Goal: Task Accomplishment & Management: Manage account settings

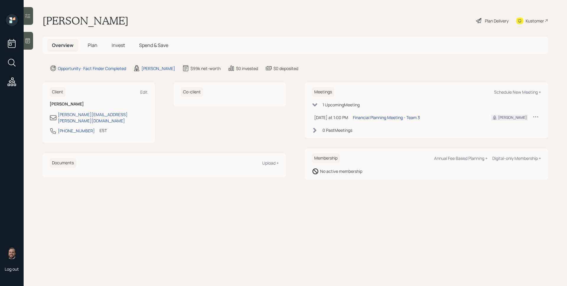
click at [383, 120] on div "Financial Planning Meeting - Team 3" at bounding box center [386, 117] width 67 height 6
click at [29, 41] on icon at bounding box center [28, 41] width 6 height 6
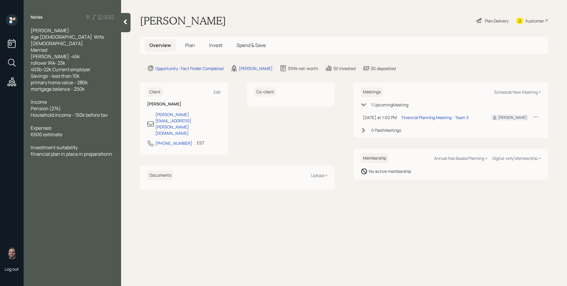
click at [111, 155] on span "Investment suitability financial plan in place in preparationn" at bounding box center [72, 150] width 82 height 13
click at [322, 27] on div "[PERSON_NAME] Plan Delivery Kustomer" at bounding box center [344, 20] width 408 height 13
click at [188, 48] on span "Plan" at bounding box center [190, 45] width 10 height 6
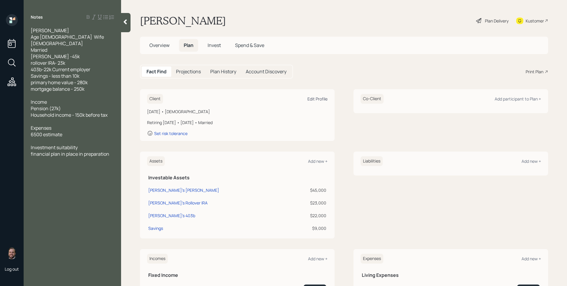
click at [320, 99] on div "Edit Profile" at bounding box center [317, 99] width 20 height 6
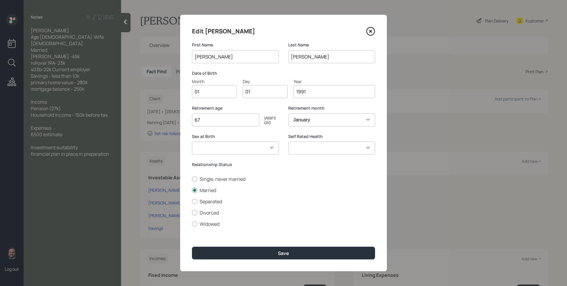
click at [230, 95] on input "01" at bounding box center [214, 91] width 45 height 13
click at [229, 94] on input "01" at bounding box center [214, 91] width 45 height 13
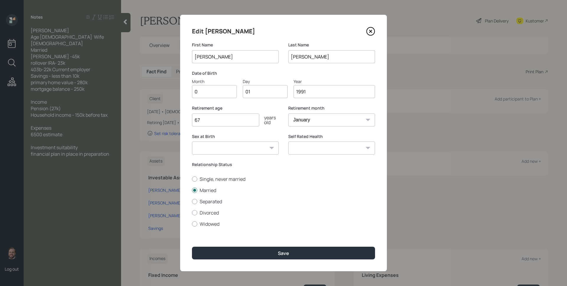
type input "03"
type input "0"
click at [264, 90] on input "21" at bounding box center [265, 91] width 45 height 13
type input "27"
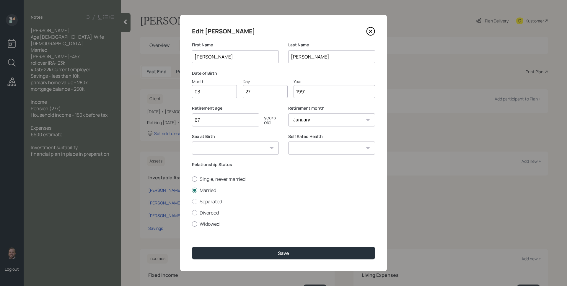
click at [357, 120] on select "January February March April May June July August September October November De…" at bounding box center [331, 119] width 87 height 13
select select "3"
click at [288, 113] on select "January February March April May June July August September October November De…" at bounding box center [331, 119] width 87 height 13
click at [292, 108] on label "Retirement month" at bounding box center [331, 108] width 87 height 6
click at [217, 120] on input "67" at bounding box center [225, 119] width 67 height 13
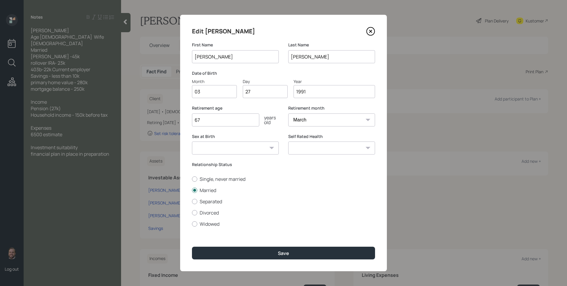
click at [217, 120] on input "67" at bounding box center [225, 119] width 67 height 13
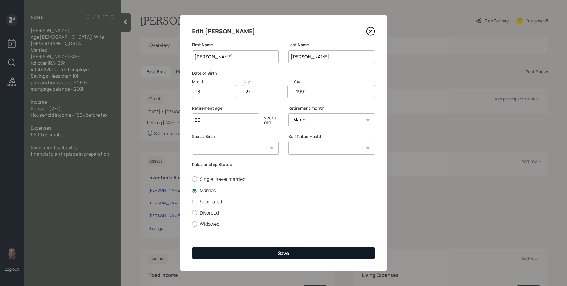
type input "60"
drag, startPoint x: 258, startPoint y: 254, endPoint x: 257, endPoint y: 251, distance: 3.7
click at [258, 254] on button "Save" at bounding box center [283, 253] width 183 height 13
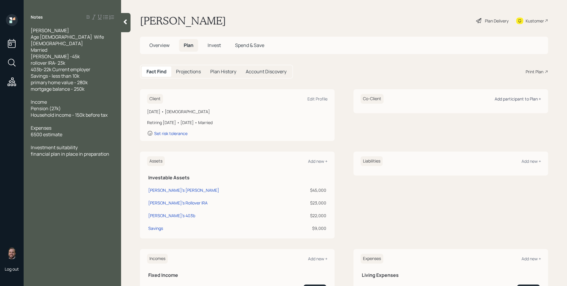
click at [519, 97] on div "Add participant to Plan +" at bounding box center [518, 99] width 46 height 6
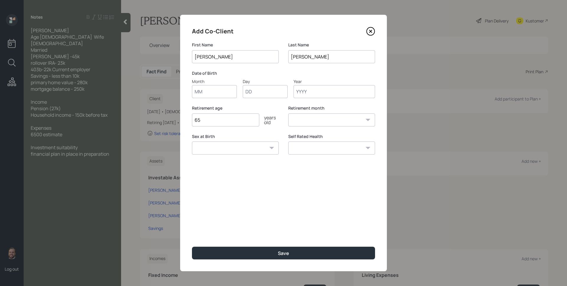
type input "[PERSON_NAME]"
click at [326, 58] on input "[PERSON_NAME]" at bounding box center [331, 56] width 87 height 13
click at [238, 80] on div "Month Day Year" at bounding box center [283, 88] width 183 height 20
click at [216, 93] on input "Month" at bounding box center [214, 91] width 45 height 13
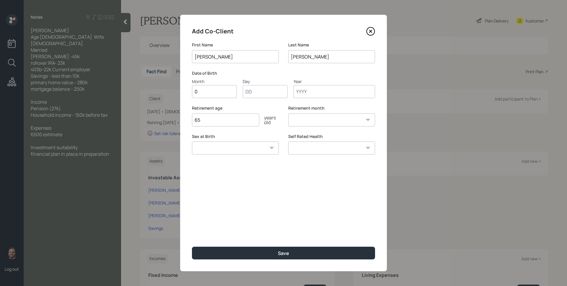
type input "03"
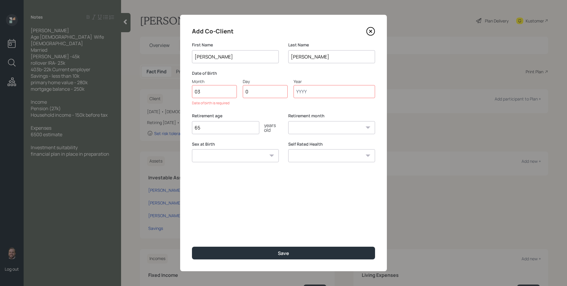
type input "05"
type input "1994"
select select "3"
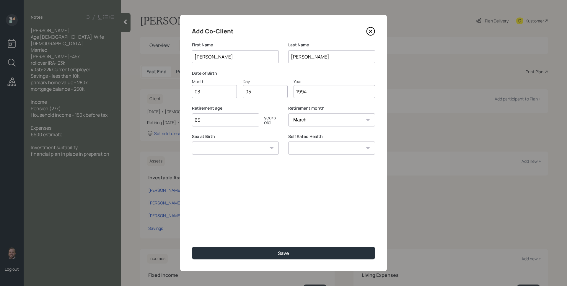
type input "1994"
click at [217, 118] on input "65" at bounding box center [225, 119] width 67 height 13
click at [209, 119] on input "65" at bounding box center [225, 119] width 67 height 13
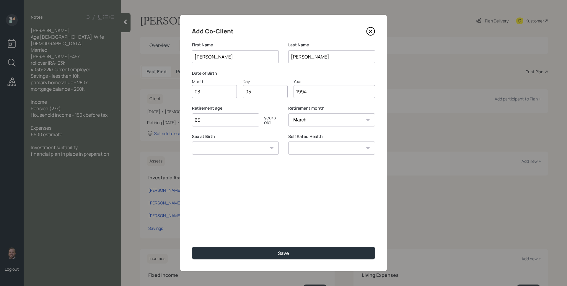
type input "6"
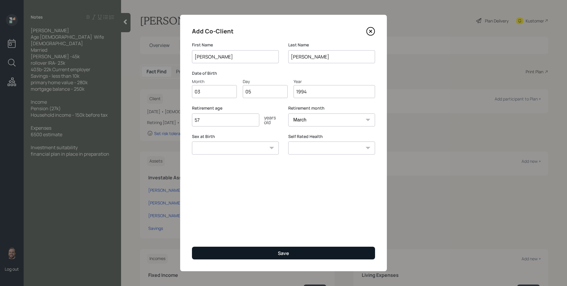
type input "57"
click at [289, 254] on button "Save" at bounding box center [283, 253] width 183 height 13
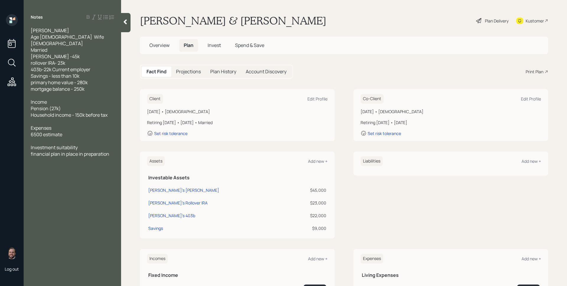
click at [487, 20] on div "Plan Delivery" at bounding box center [497, 21] width 24 height 6
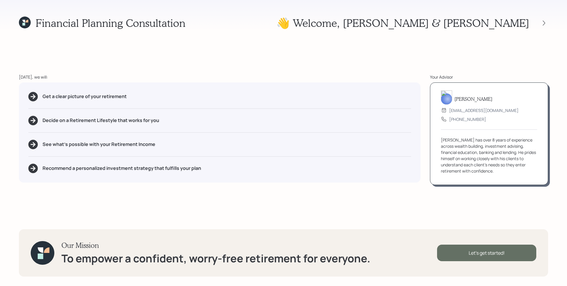
click at [507, 256] on div "Let's get started!" at bounding box center [486, 253] width 99 height 17
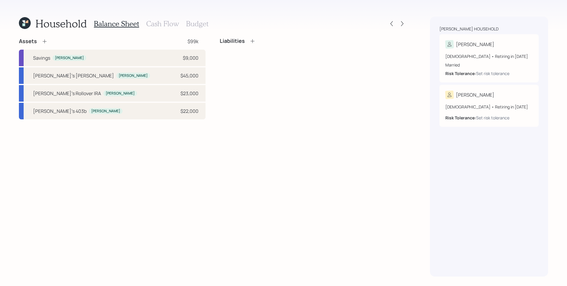
click at [277, 146] on div "Assets $99k Savings [PERSON_NAME] $9,000 [PERSON_NAME]'s [PERSON_NAME] [PERSON_…" at bounding box center [213, 157] width 388 height 239
click at [248, 100] on div "Liabilities" at bounding box center [313, 79] width 187 height 82
click at [237, 75] on div "Liabilities" at bounding box center [313, 79] width 187 height 82
click at [119, 114] on div "[PERSON_NAME]'s 403b [PERSON_NAME] $22,000" at bounding box center [112, 111] width 187 height 17
select select "public_school_sponsored"
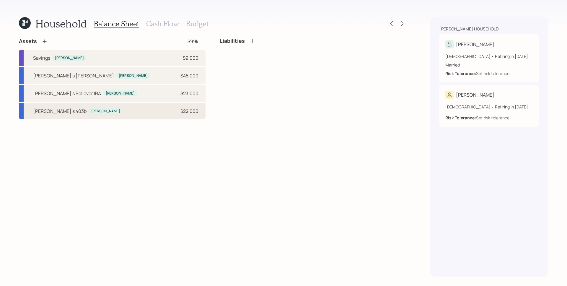
select select "balanced"
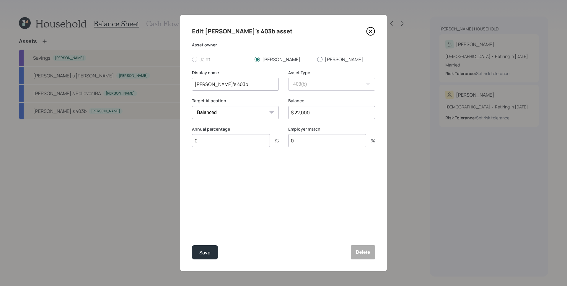
click at [326, 61] on label "[PERSON_NAME]" at bounding box center [346, 59] width 58 height 6
click at [317, 59] on input "[PERSON_NAME]" at bounding box center [317, 59] width 0 height 0
radio input "true"
drag, startPoint x: 210, startPoint y: 84, endPoint x: 187, endPoint y: 82, distance: 23.1
click at [189, 82] on div "Edit [PERSON_NAME]'s 403b asset Asset owner Joint [PERSON_NAME] [PERSON_NAME] D…" at bounding box center [283, 143] width 207 height 256
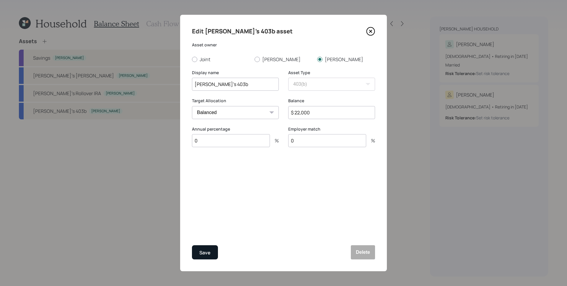
type input "[PERSON_NAME]'s 403b"
click at [214, 253] on button "Save" at bounding box center [205, 252] width 26 height 14
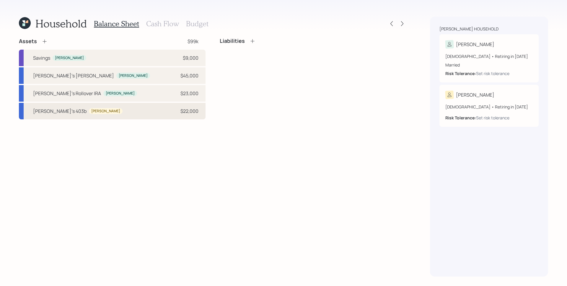
click at [148, 117] on div "[PERSON_NAME]'s 403b [PERSON_NAME] $22,000" at bounding box center [112, 111] width 187 height 17
select select "public_school_sponsored"
select select "balanced"
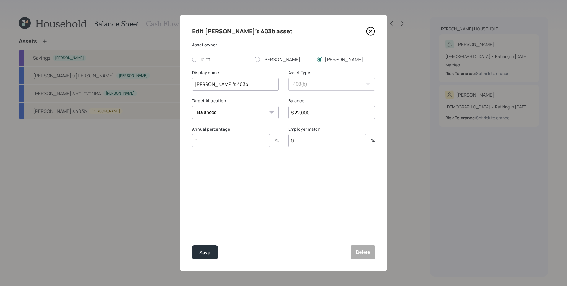
click at [220, 137] on input "0" at bounding box center [231, 140] width 78 height 13
click at [219, 140] on input "0" at bounding box center [231, 140] width 78 height 13
click at [223, 145] on input "0" at bounding box center [231, 140] width 78 height 13
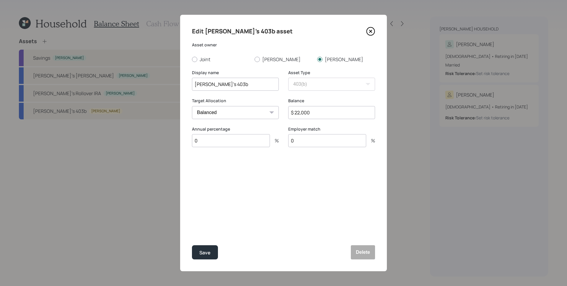
click at [223, 145] on input "0" at bounding box center [231, 140] width 78 height 13
click at [223, 142] on input "0" at bounding box center [231, 140] width 78 height 13
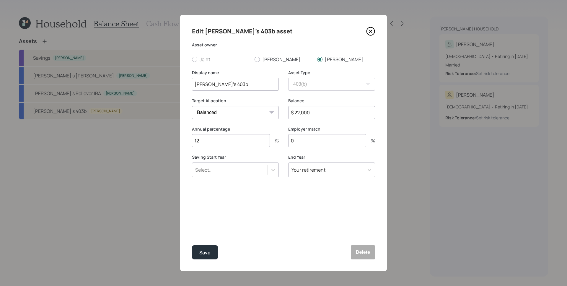
click at [325, 143] on input "0" at bounding box center [327, 140] width 78 height 13
click at [227, 143] on input "12" at bounding box center [231, 140] width 78 height 13
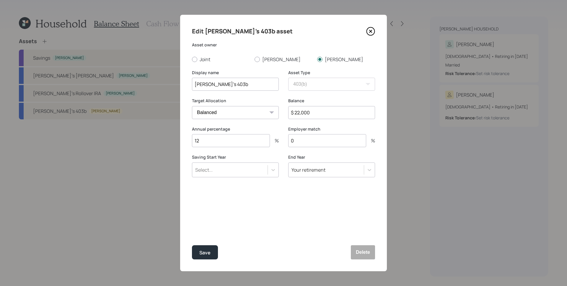
click at [227, 143] on input "12" at bounding box center [231, 140] width 78 height 13
type input "6"
click at [249, 172] on div "Select..." at bounding box center [229, 170] width 75 height 10
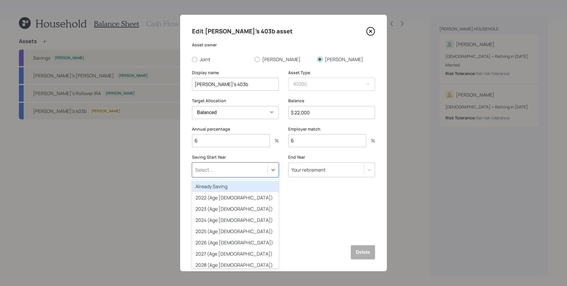
click at [231, 183] on div "Already Saving" at bounding box center [235, 186] width 87 height 11
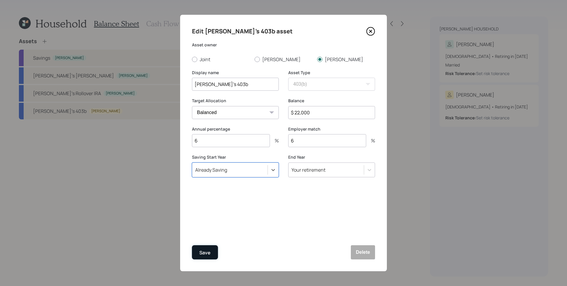
click at [209, 255] on div "Save" at bounding box center [204, 253] width 11 height 8
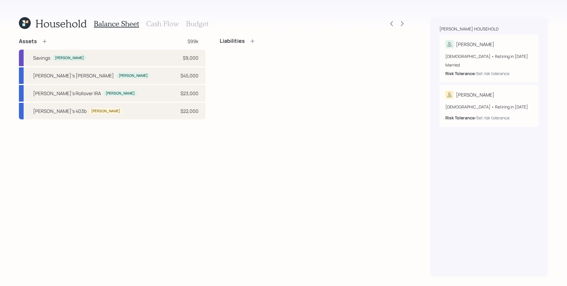
click at [253, 116] on div "Liabilities" at bounding box center [313, 79] width 187 height 82
click at [45, 41] on icon at bounding box center [45, 41] width 6 height 6
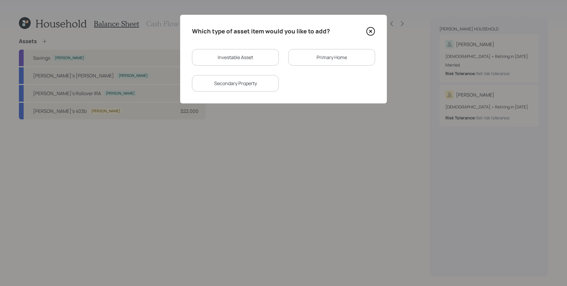
click at [242, 58] on div "Investable Asset" at bounding box center [235, 57] width 87 height 17
select select "taxable"
select select "balanced"
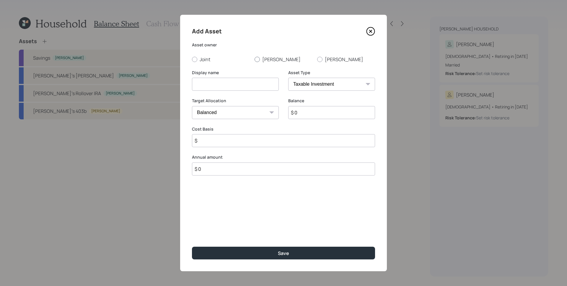
click at [259, 56] on label "[PERSON_NAME]" at bounding box center [284, 59] width 58 height 6
click at [255, 59] on input "[PERSON_NAME]" at bounding box center [254, 59] width 0 height 0
radio input "true"
click at [239, 78] on input at bounding box center [235, 84] width 87 height 13
type input "SURS"
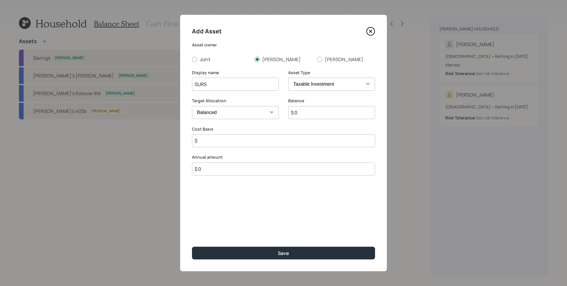
click at [349, 87] on select "SEP [PERSON_NAME] IRA 401(k) [PERSON_NAME] 401(k) 403(b) [PERSON_NAME] 403(b) 4…" at bounding box center [331, 84] width 87 height 13
select select "ira"
click at [288, 78] on select "SEP [PERSON_NAME] IRA 401(k) [PERSON_NAME] 401(k) 403(b) [PERSON_NAME] 403(b) 4…" at bounding box center [331, 84] width 87 height 13
type input "$"
click at [325, 117] on input "$ 0" at bounding box center [331, 112] width 87 height 13
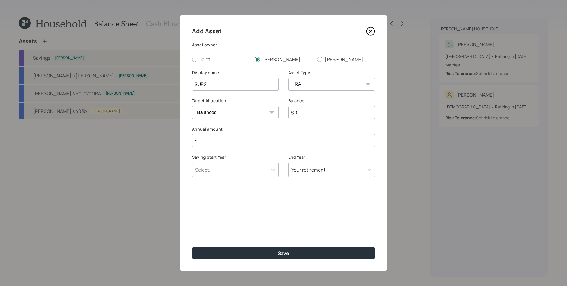
click at [325, 117] on input "$ 0" at bounding box center [331, 112] width 87 height 13
click at [312, 82] on select "SEP [PERSON_NAME] IRA 401(k) [PERSON_NAME] 401(k) 403(b) [PERSON_NAME] 403(b) 4…" at bounding box center [331, 84] width 87 height 13
click at [288, 78] on select "SEP [PERSON_NAME] IRA 401(k) [PERSON_NAME] 401(k) 403(b) [PERSON_NAME] 403(b) 4…" at bounding box center [331, 84] width 87 height 13
click at [307, 82] on select "SEP [PERSON_NAME] IRA 401(k) [PERSON_NAME] 401(k) 403(b) [PERSON_NAME] 403(b) 4…" at bounding box center [331, 84] width 87 height 13
select select "public_school_sponsored"
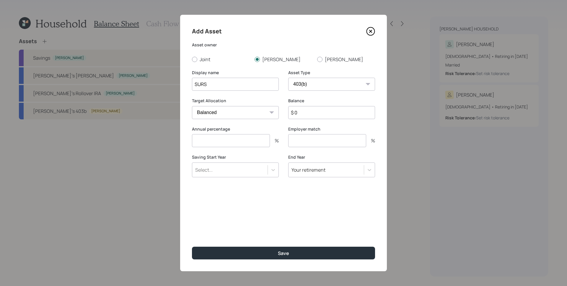
click at [288, 78] on select "SEP [PERSON_NAME] IRA 401(k) [PERSON_NAME] 401(k) 403(b) [PERSON_NAME] 403(b) 4…" at bounding box center [331, 84] width 87 height 13
click at [306, 101] on label "Balance" at bounding box center [331, 101] width 87 height 6
click at [309, 114] on input "$ 0" at bounding box center [331, 112] width 87 height 13
type input "$ 21,000"
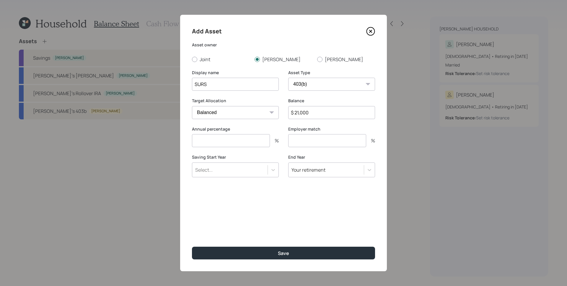
click at [255, 132] on div "Annual percentage %" at bounding box center [235, 136] width 87 height 21
click at [268, 165] on div at bounding box center [273, 170] width 11 height 11
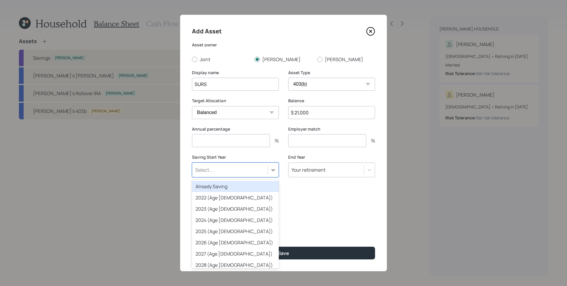
click at [246, 185] on div "Already Saving" at bounding box center [235, 186] width 87 height 11
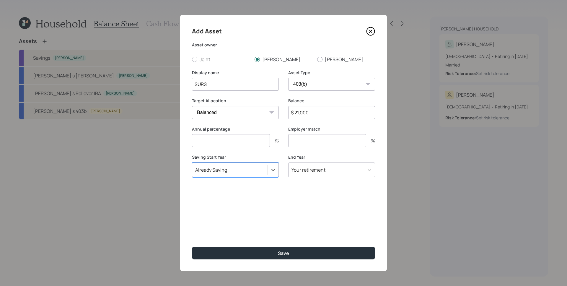
click at [247, 137] on input "number" at bounding box center [231, 140] width 78 height 13
type input "4"
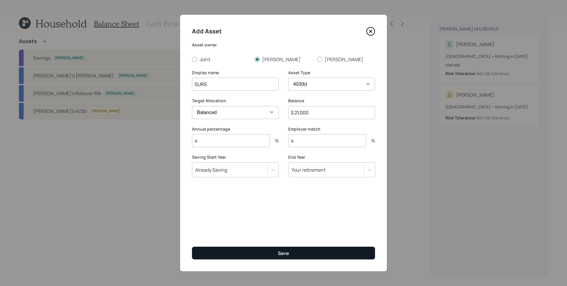
type input "4"
click at [275, 253] on button "Save" at bounding box center [283, 253] width 183 height 13
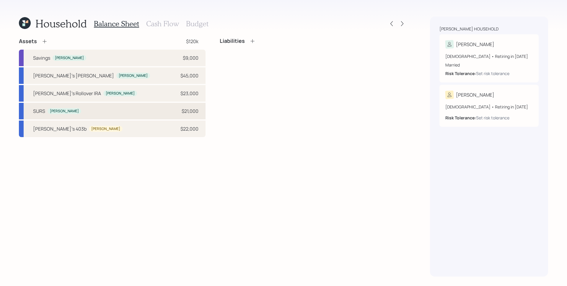
click at [77, 109] on div "SURS [PERSON_NAME] $21,000" at bounding box center [112, 111] width 187 height 17
select select "public_school_sponsored"
select select "balanced"
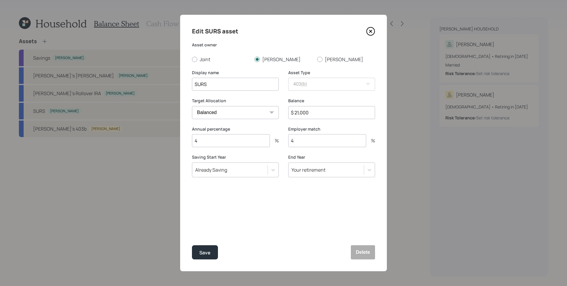
click at [195, 86] on input "SURS" at bounding box center [235, 84] width 87 height 13
type input "[PERSON_NAME]'s SURS"
click at [209, 256] on div "Save" at bounding box center [204, 253] width 11 height 8
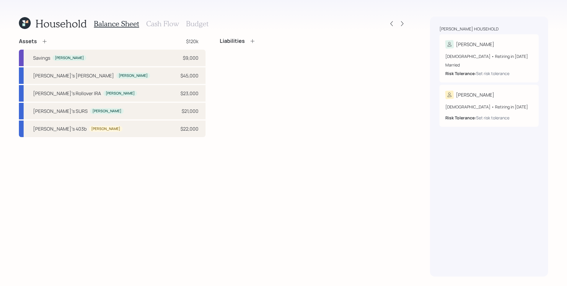
click at [43, 42] on icon at bounding box center [45, 41] width 6 height 6
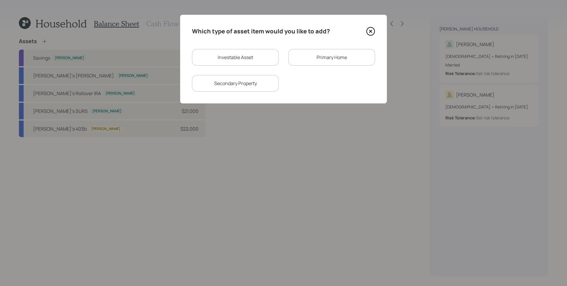
click at [314, 61] on div "Primary Home" at bounding box center [331, 57] width 87 height 17
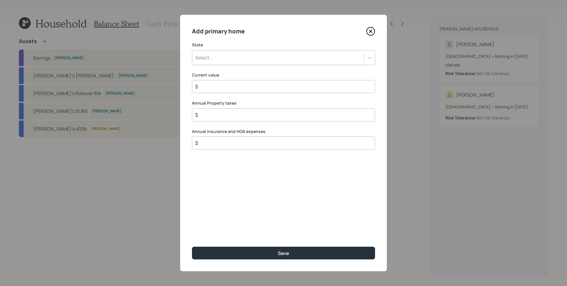
click at [302, 59] on div "Select..." at bounding box center [278, 58] width 172 height 10
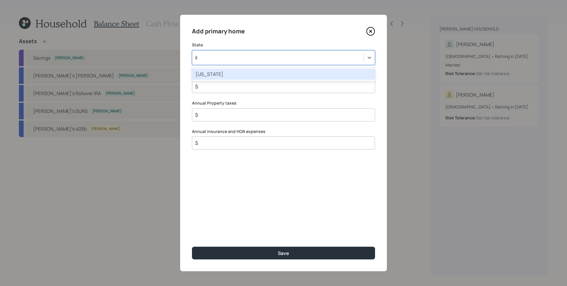
type input "ill"
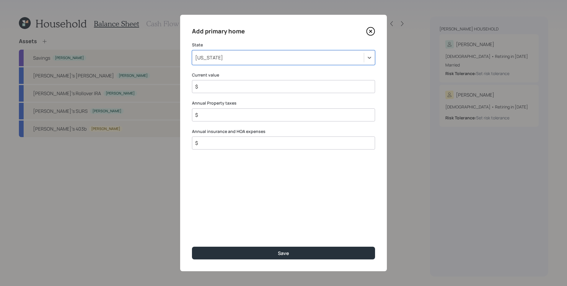
click at [281, 87] on input "$" at bounding box center [281, 86] width 173 height 7
type input "$ 280,000"
click at [305, 112] on input "$" at bounding box center [281, 114] width 173 height 7
click at [266, 150] on div "Add primary home State [US_STATE] Current value $ 280,000 Annual Property taxes…" at bounding box center [283, 143] width 207 height 256
click at [267, 147] on div "$" at bounding box center [283, 142] width 183 height 13
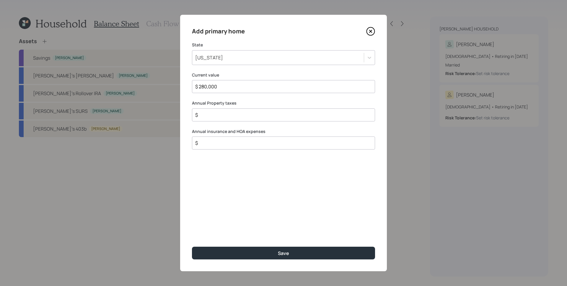
click at [269, 140] on input "$" at bounding box center [281, 142] width 173 height 7
type input "$ 5,076"
click at [237, 115] on input "$" at bounding box center [281, 114] width 173 height 7
type input "$ 4,992"
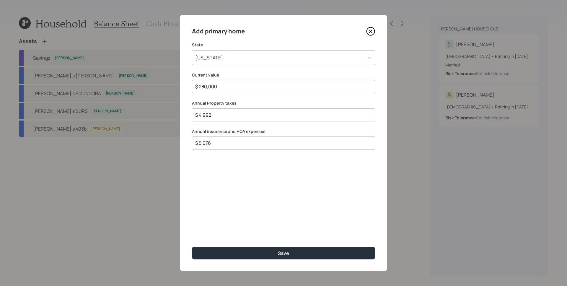
click at [192, 247] on button "Save" at bounding box center [283, 253] width 183 height 13
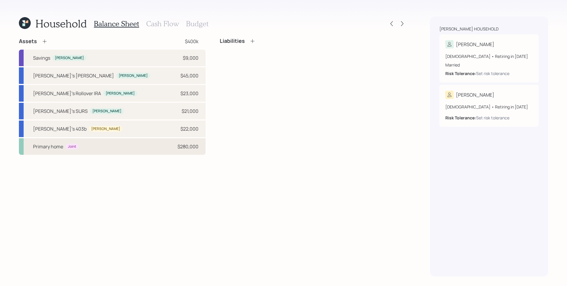
click at [161, 145] on div "Primary home Joint $280,000" at bounding box center [112, 146] width 187 height 17
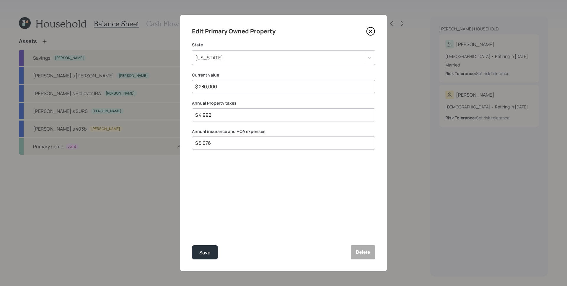
click at [224, 140] on input "$ 5,076" at bounding box center [281, 142] width 173 height 7
drag, startPoint x: 219, startPoint y: 144, endPoint x: 195, endPoint y: 141, distance: 24.5
click at [195, 141] on input "$ 4,572" at bounding box center [281, 142] width 173 height 7
type input "$ 4,572"
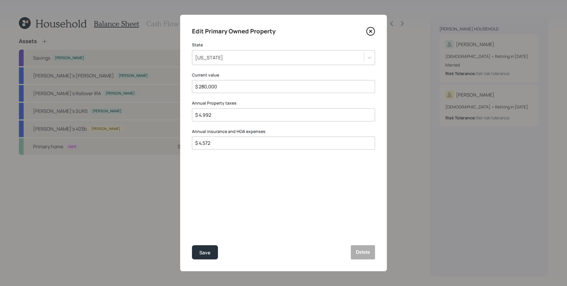
click at [219, 118] on div "$ 4,992" at bounding box center [283, 114] width 183 height 13
drag, startPoint x: 208, startPoint y: 253, endPoint x: 210, endPoint y: 248, distance: 5.2
click at [208, 253] on div "Save" at bounding box center [204, 253] width 11 height 8
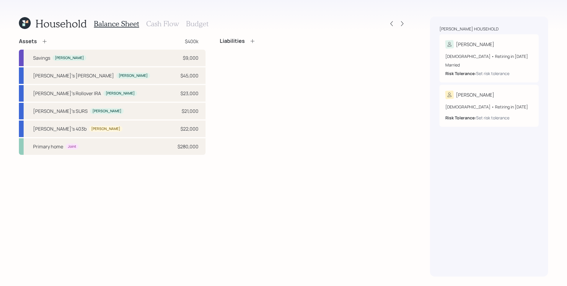
click at [254, 41] on icon at bounding box center [253, 41] width 6 height 6
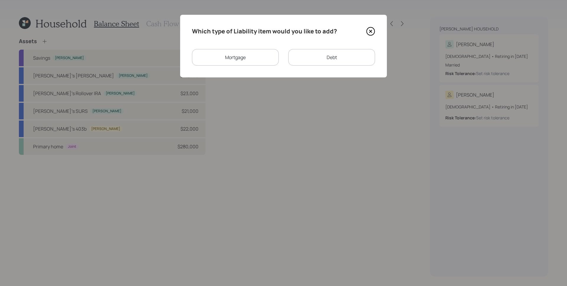
click at [249, 55] on div "Mortgage" at bounding box center [235, 57] width 87 height 17
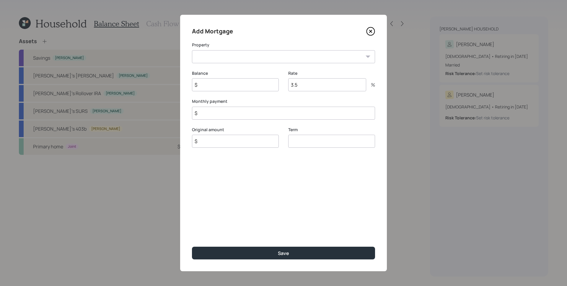
click at [234, 57] on select "IL Primary home" at bounding box center [283, 56] width 183 height 13
select select "9f5ee542-6852-48fe-8bf2-24bc6dbbeafc"
click at [192, 50] on select "IL Primary home" at bounding box center [283, 56] width 183 height 13
click at [234, 84] on input "$" at bounding box center [235, 84] width 87 height 13
drag, startPoint x: 237, startPoint y: 82, endPoint x: 201, endPoint y: 83, distance: 36.0
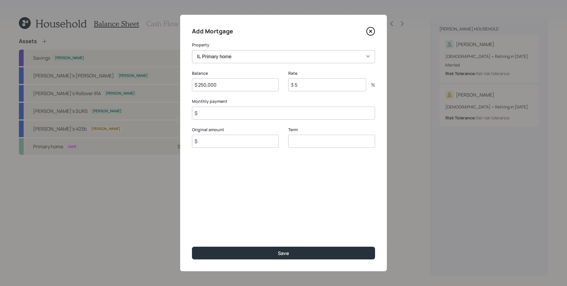
click at [201, 83] on input "$ 250,000" at bounding box center [235, 84] width 87 height 13
type input "$ 237,000"
click at [328, 86] on input "3.5" at bounding box center [327, 84] width 78 height 13
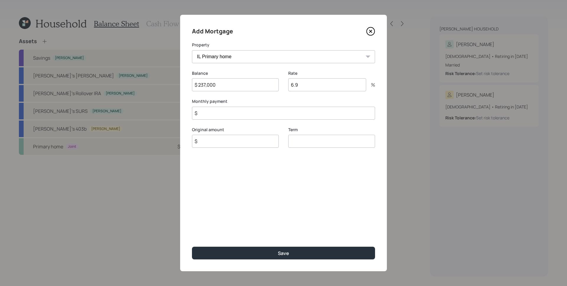
type input "6.9"
click at [237, 115] on input "$" at bounding box center [283, 113] width 183 height 13
type input "$ 1,560"
click at [309, 144] on input "number" at bounding box center [331, 141] width 87 height 13
type input "30"
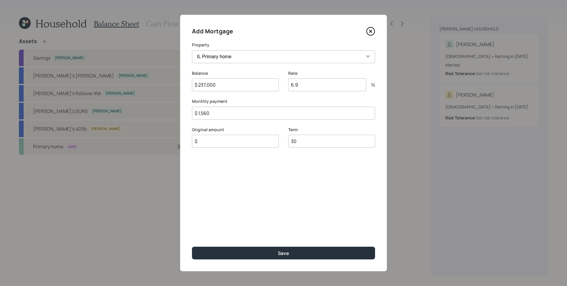
click at [235, 145] on input "$" at bounding box center [235, 141] width 87 height 13
type input "$ 237,000"
click at [346, 172] on div "Add Mortgage Property IL Primary home Balance $ 237,000 Rate 6.9 % Monthly paym…" at bounding box center [283, 143] width 207 height 256
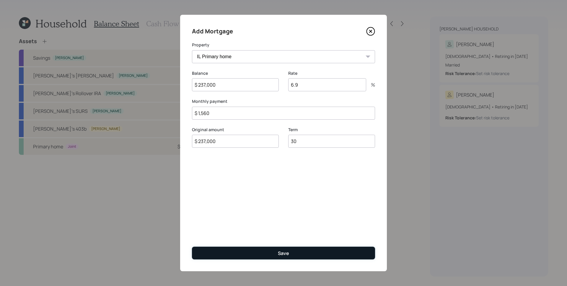
click at [284, 254] on div "Save" at bounding box center [283, 253] width 11 height 6
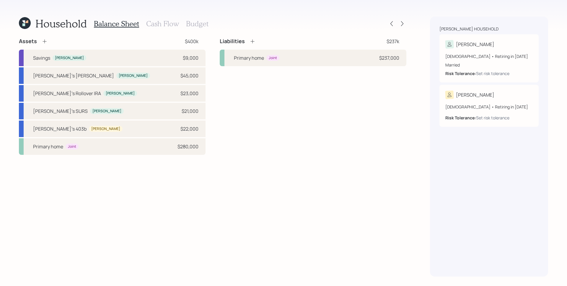
click at [252, 42] on icon at bounding box center [252, 42] width 4 height 4
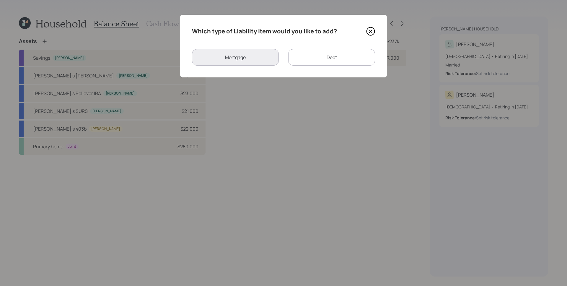
click at [312, 56] on div "Debt" at bounding box center [331, 57] width 87 height 17
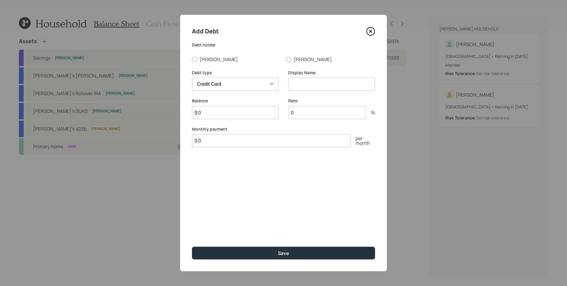
click at [237, 90] on select "Car Credit Card Medical Student Other" at bounding box center [235, 84] width 87 height 13
select select "student"
click at [192, 78] on select "Car Credit Card Medical Student Other" at bounding box center [235, 84] width 87 height 13
click at [232, 115] on input "$ 0" at bounding box center [235, 112] width 87 height 13
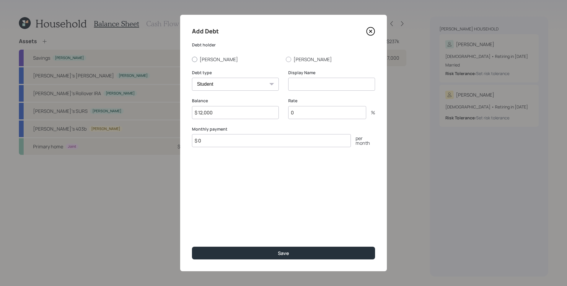
type input "$ 12,000"
click at [217, 58] on label "[PERSON_NAME]" at bounding box center [236, 59] width 89 height 6
click at [192, 59] on input "[PERSON_NAME]" at bounding box center [192, 59] width 0 height 0
radio input "true"
click at [324, 116] on input "0" at bounding box center [327, 112] width 78 height 13
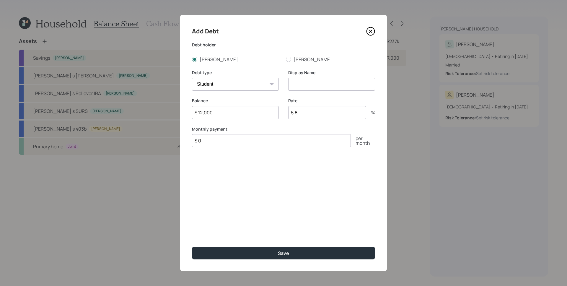
type input "5.8"
click at [349, 88] on input at bounding box center [331, 84] width 87 height 13
type input "Consolidated Student Loans"
click at [289, 143] on input "$ 0" at bounding box center [271, 140] width 159 height 13
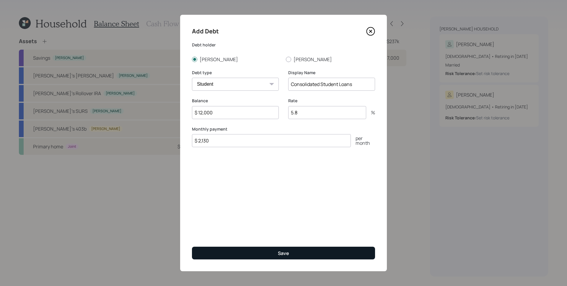
type input "$ 2,130"
click at [314, 256] on button "Save" at bounding box center [283, 253] width 183 height 13
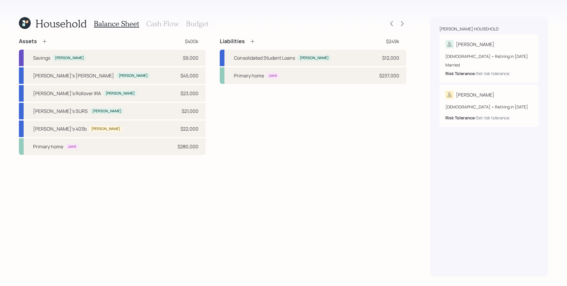
click at [237, 13] on div "Household Balance Sheet Cash Flow Budget Assets $400k Savings [PERSON_NAME] $9,…" at bounding box center [283, 143] width 567 height 286
click at [160, 21] on h3 "Cash Flow" at bounding box center [162, 23] width 33 height 9
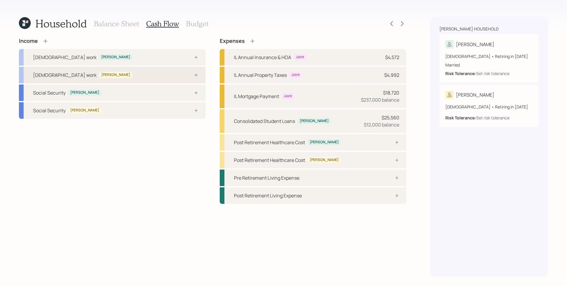
click at [167, 75] on div "[DEMOGRAPHIC_DATA] work [PERSON_NAME]" at bounding box center [112, 75] width 187 height 17
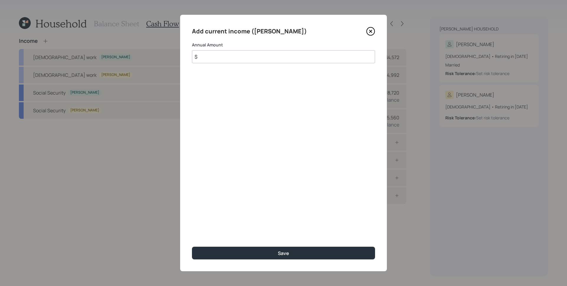
click at [222, 58] on input "$" at bounding box center [283, 56] width 183 height 13
type input "$ 71,000"
click at [192, 247] on button "Save" at bounding box center [283, 253] width 183 height 13
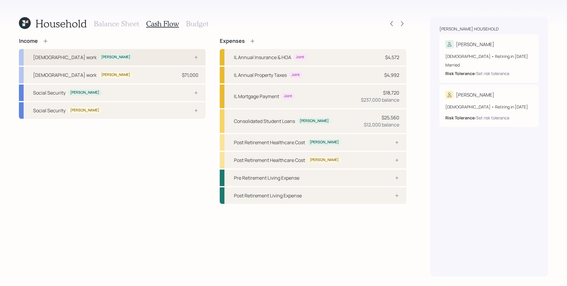
click at [191, 50] on div "[DEMOGRAPHIC_DATA] work [PERSON_NAME]" at bounding box center [112, 57] width 187 height 17
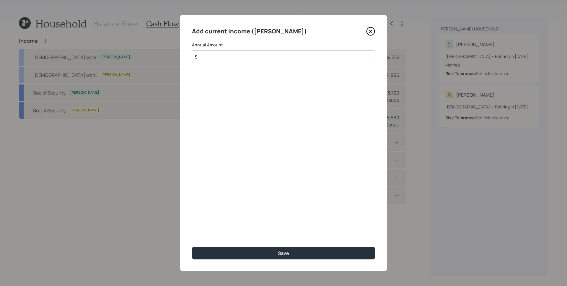
click at [257, 60] on input "$" at bounding box center [283, 56] width 183 height 13
type input "$ 79,000"
click at [192, 247] on button "Save" at bounding box center [283, 253] width 183 height 13
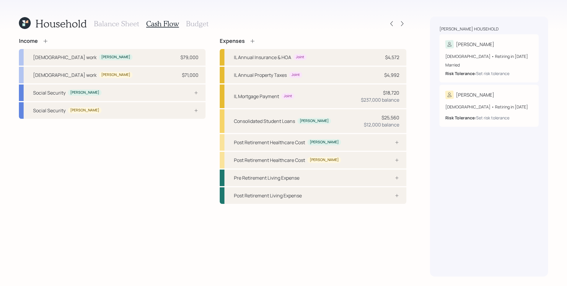
click at [48, 42] on icon at bounding box center [46, 41] width 6 height 6
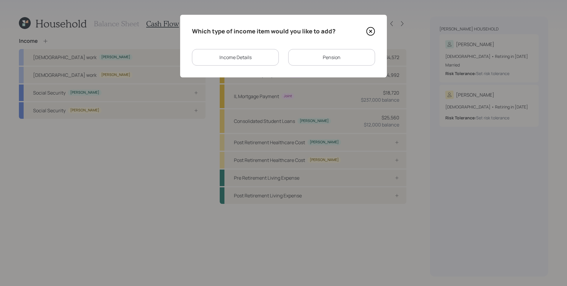
click at [212, 62] on div "Income Details" at bounding box center [235, 57] width 87 height 17
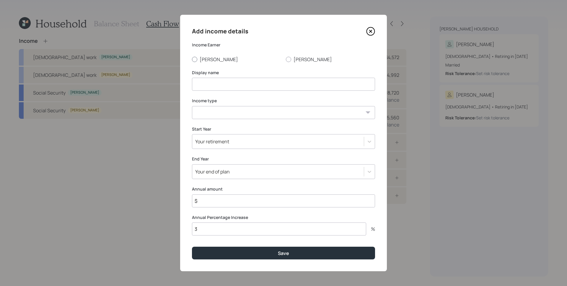
click at [204, 58] on label "[PERSON_NAME]" at bounding box center [236, 59] width 89 height 6
click at [192, 59] on input "[PERSON_NAME]" at bounding box center [192, 59] width 0 height 0
radio input "true"
drag, startPoint x: 210, startPoint y: 82, endPoint x: 210, endPoint y: 79, distance: 3.3
click at [210, 82] on input at bounding box center [283, 84] width 183 height 13
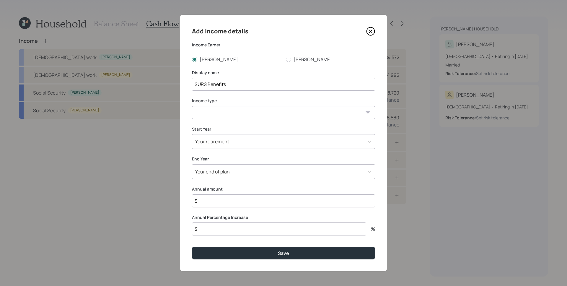
type input "SURS Benefits"
click at [217, 116] on select "[DEMOGRAPHIC_DATA] work [DEMOGRAPHIC_DATA] work Self employment Other" at bounding box center [283, 112] width 183 height 13
select select "other"
click at [192, 106] on select "[DEMOGRAPHIC_DATA] work [DEMOGRAPHIC_DATA] work Self employment Other" at bounding box center [283, 112] width 183 height 13
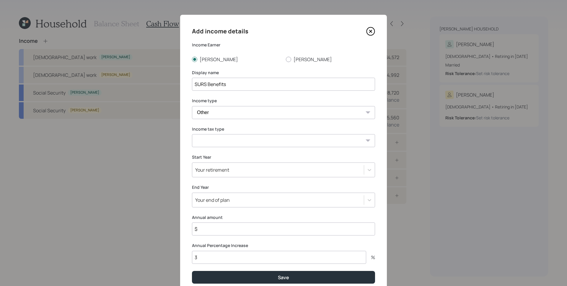
click at [230, 140] on select "Tax-free Earned Self Employment Alimony Royalties Pension / Annuity Interest Di…" at bounding box center [283, 140] width 183 height 13
select select "earned"
click at [192, 134] on select "Tax-free Earned Self Employment Alimony Royalties Pension / Annuity Interest Di…" at bounding box center [283, 140] width 183 height 13
click at [239, 165] on div "Your retirement" at bounding box center [278, 170] width 172 height 10
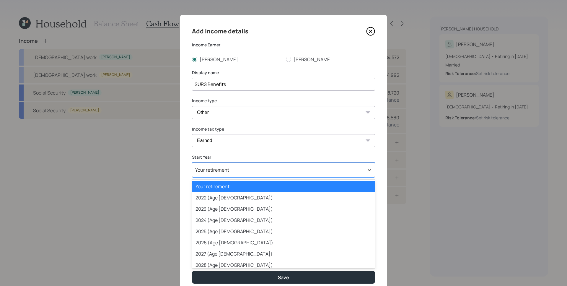
click at [237, 164] on div "Your retirement" at bounding box center [283, 169] width 183 height 15
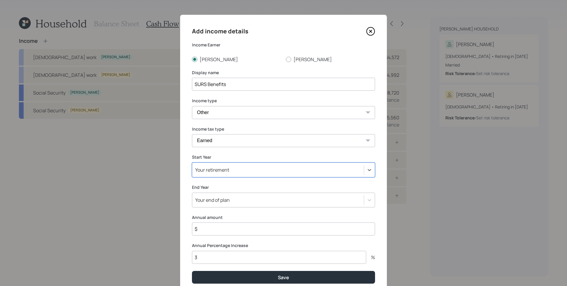
click at [226, 230] on input "$" at bounding box center [283, 228] width 183 height 13
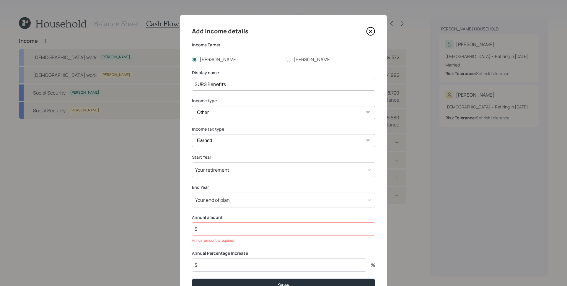
click at [237, 231] on input "$" at bounding box center [283, 228] width 183 height 13
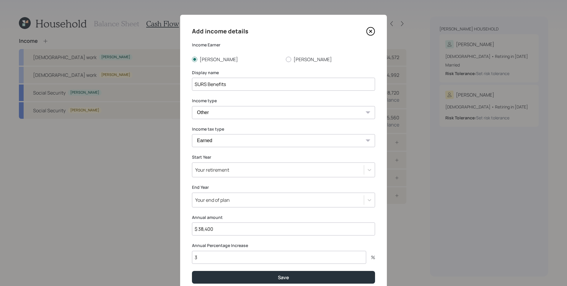
type input "$ 38,400"
click at [192, 271] on button "Save" at bounding box center [283, 277] width 183 height 13
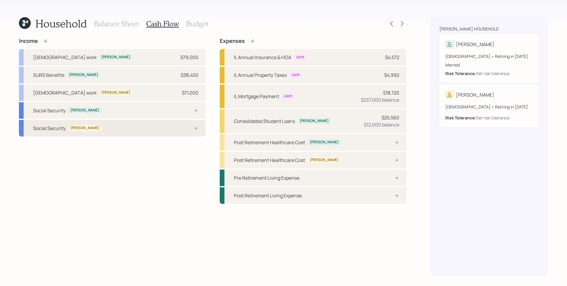
click at [179, 128] on div "Social Security [PERSON_NAME]" at bounding box center [112, 128] width 187 height 17
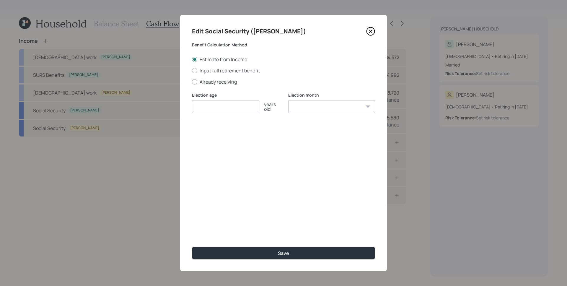
click at [245, 109] on input "number" at bounding box center [225, 106] width 67 height 13
type input "62"
select select "3"
click at [288, 100] on select "January February March April May June July August September October November De…" at bounding box center [331, 106] width 87 height 13
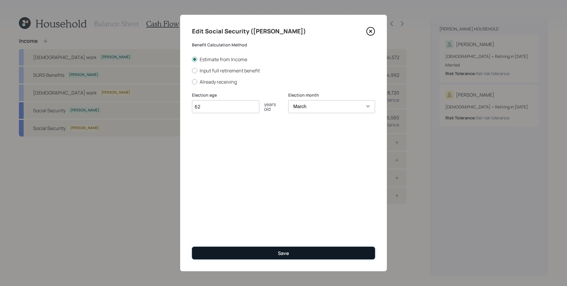
click at [273, 249] on button "Save" at bounding box center [283, 253] width 183 height 13
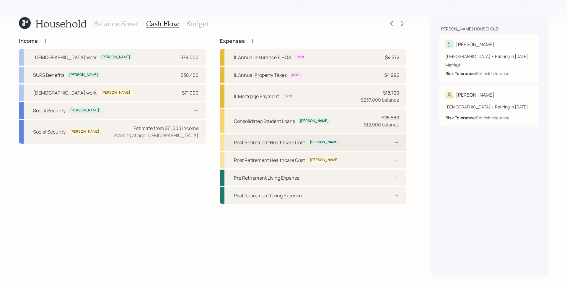
click at [397, 143] on icon at bounding box center [397, 142] width 5 height 5
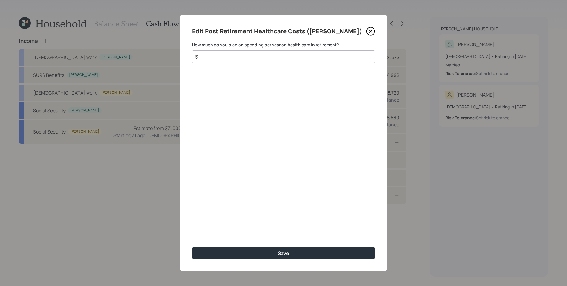
click at [243, 58] on input "$" at bounding box center [281, 56] width 173 height 7
type input "$ 5,500"
click at [192, 247] on button "Save" at bounding box center [283, 253] width 183 height 13
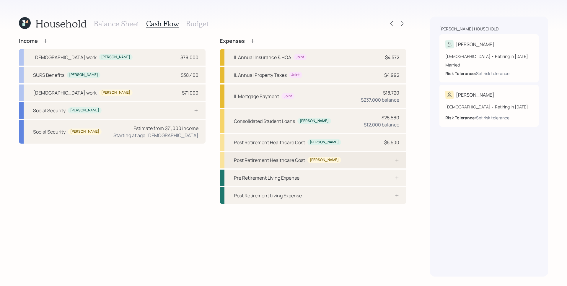
click at [372, 160] on div "Post Retirement Healthcare Cost [PERSON_NAME]" at bounding box center [313, 160] width 187 height 17
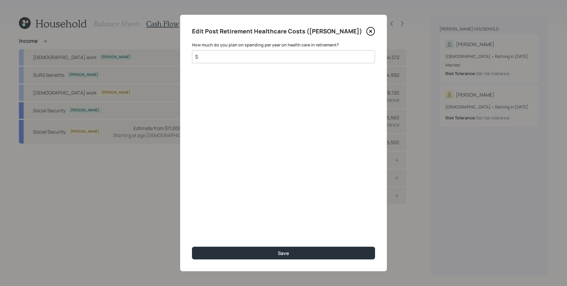
click at [280, 59] on input "$" at bounding box center [281, 56] width 173 height 7
type input "$ 5,500"
click at [192, 247] on button "Save" at bounding box center [283, 253] width 183 height 13
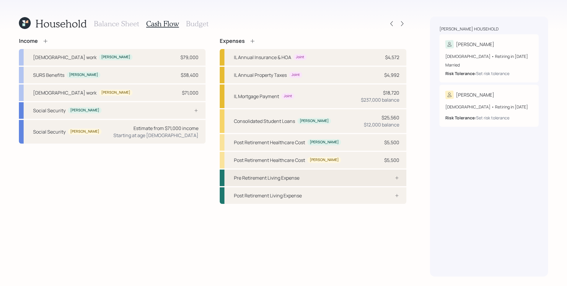
click at [395, 179] on icon at bounding box center [397, 177] width 5 height 5
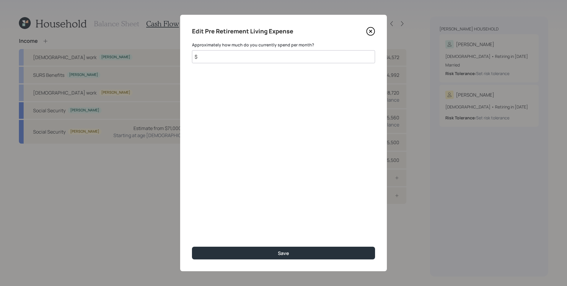
click at [370, 31] on icon at bounding box center [370, 31] width 9 height 9
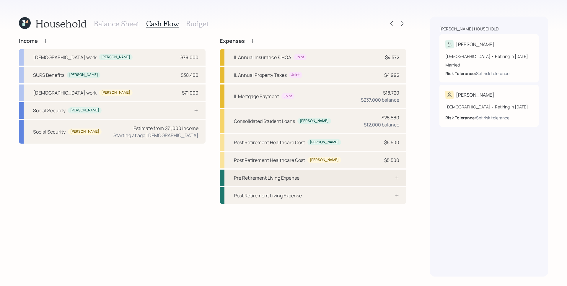
click at [386, 174] on div "Pre Retirement Living Expense" at bounding box center [313, 178] width 187 height 17
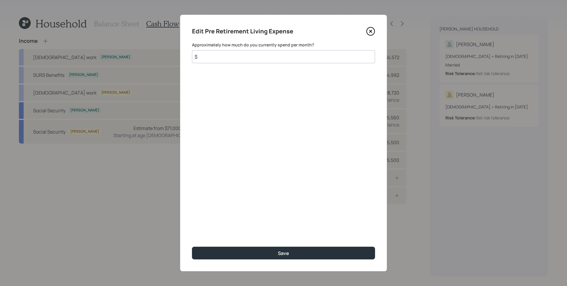
click at [261, 57] on input "$" at bounding box center [283, 56] width 183 height 13
type input "$ 2,000"
click at [192, 247] on button "Save" at bounding box center [283, 253] width 183 height 13
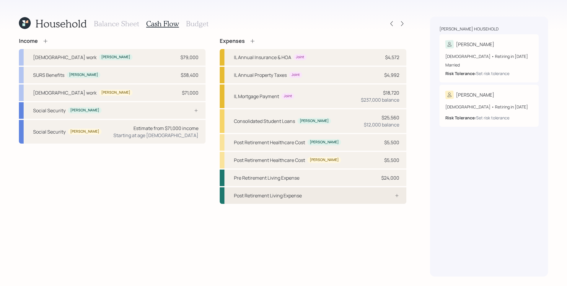
click at [362, 193] on div "Post Retirement Living Expense" at bounding box center [313, 195] width 187 height 17
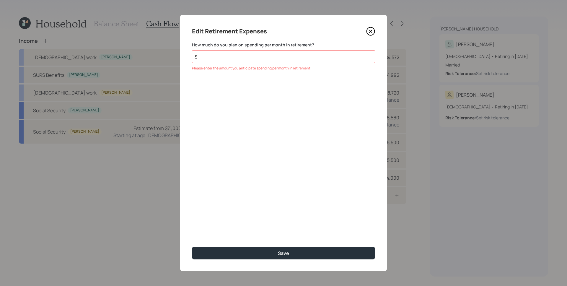
click at [371, 32] on icon at bounding box center [370, 31] width 9 height 9
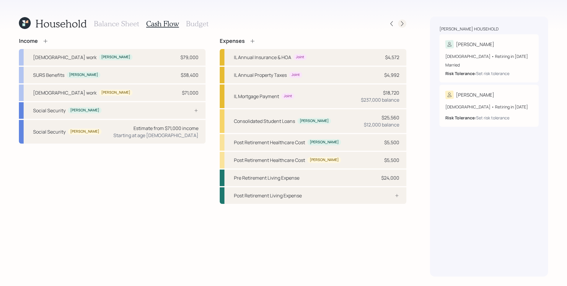
click at [403, 26] on icon at bounding box center [402, 24] width 6 height 6
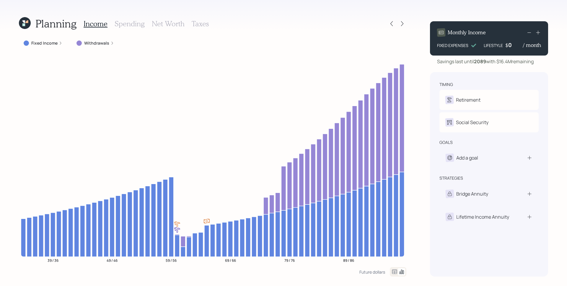
click at [136, 20] on h3 "Spending" at bounding box center [130, 23] width 30 height 9
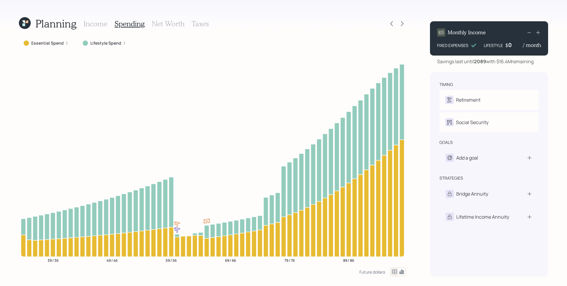
click at [91, 43] on label "Lifestyle Spend" at bounding box center [105, 43] width 31 height 6
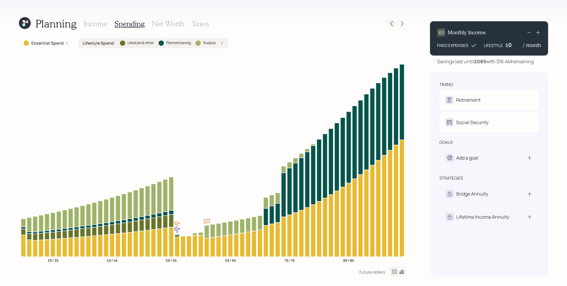
click at [395, 23] on div at bounding box center [392, 23] width 8 height 8
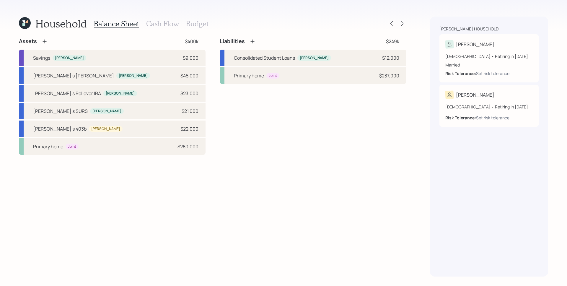
click at [195, 25] on h3 "Budget" at bounding box center [197, 23] width 22 height 9
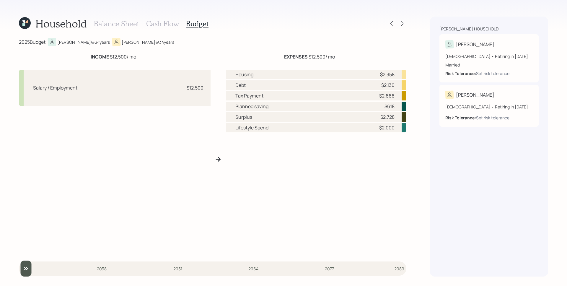
click at [151, 28] on div "Balance Sheet Cash Flow Budget" at bounding box center [151, 24] width 115 height 14
click at [155, 24] on h3 "Cash Flow" at bounding box center [162, 23] width 33 height 9
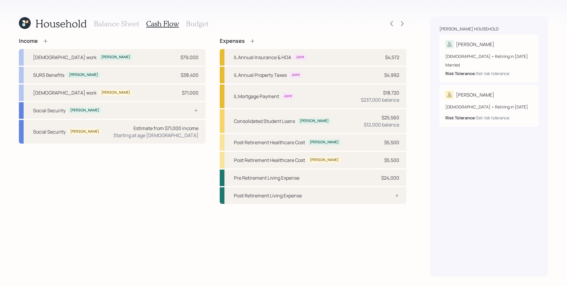
click at [194, 27] on h3 "Budget" at bounding box center [197, 23] width 22 height 9
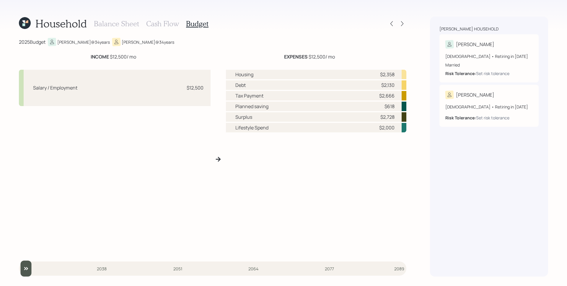
click at [174, 24] on h3 "Cash Flow" at bounding box center [162, 23] width 33 height 9
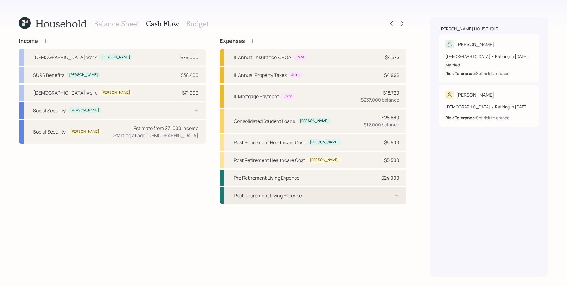
click at [380, 196] on div "Post Retirement Living Expense" at bounding box center [313, 195] width 187 height 17
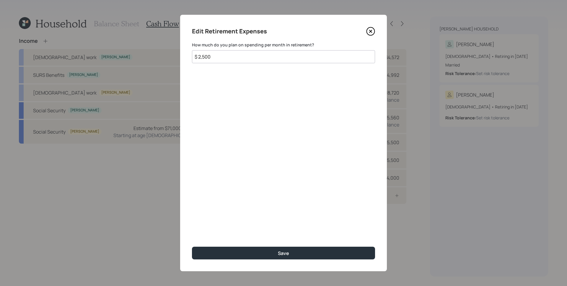
type input "$ 2,500"
click at [192, 247] on button "Save" at bounding box center [283, 253] width 183 height 13
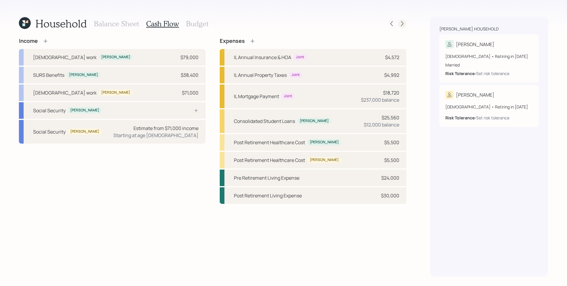
click at [403, 23] on icon at bounding box center [402, 23] width 2 height 5
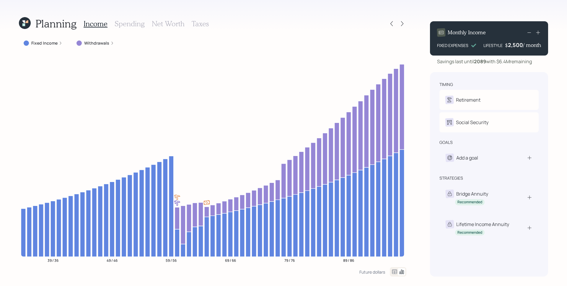
click at [59, 42] on icon at bounding box center [61, 43] width 4 height 4
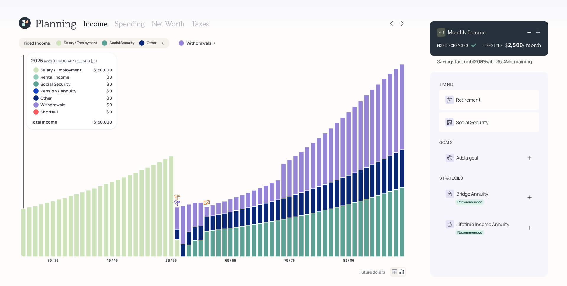
click at [22, 227] on icon at bounding box center [23, 233] width 5 height 48
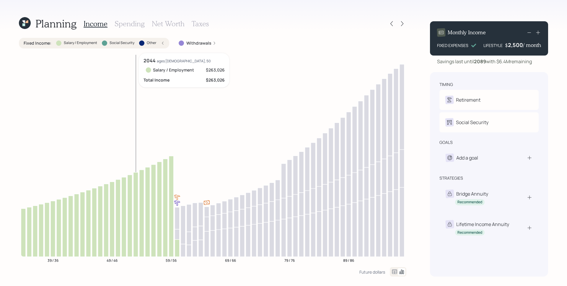
click at [136, 201] on icon at bounding box center [136, 214] width 5 height 84
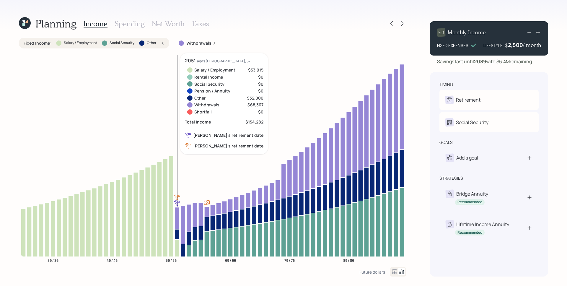
click at [177, 235] on icon at bounding box center [177, 234] width 5 height 10
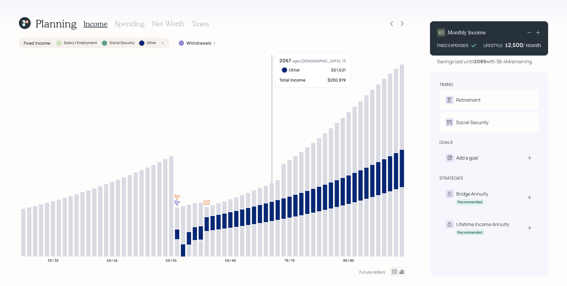
drag, startPoint x: 274, startPoint y: 203, endPoint x: 268, endPoint y: 207, distance: 7.4
click at [270, 205] on icon at bounding box center [271, 211] width 5 height 20
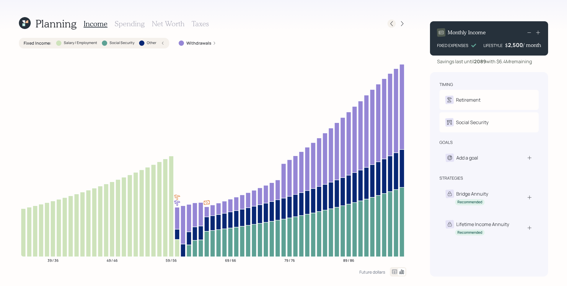
click at [390, 24] on icon at bounding box center [392, 24] width 6 height 6
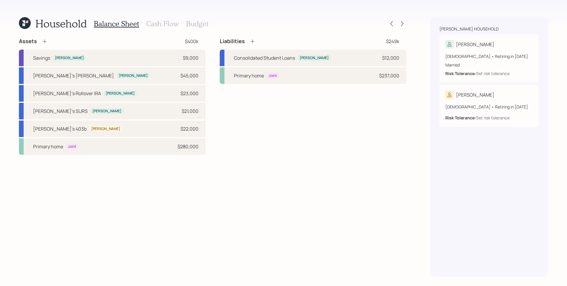
click at [155, 25] on h3 "Cash Flow" at bounding box center [162, 23] width 33 height 9
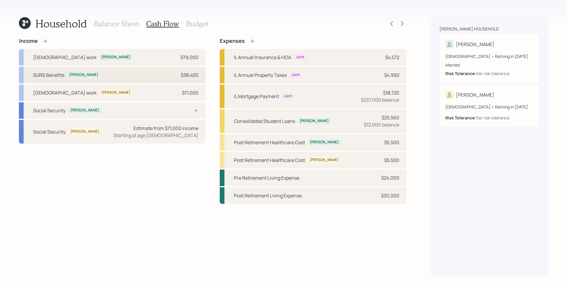
click at [165, 72] on div "SURS Benefits [PERSON_NAME] $38,400" at bounding box center [112, 75] width 187 height 17
select select "other"
select select "earned"
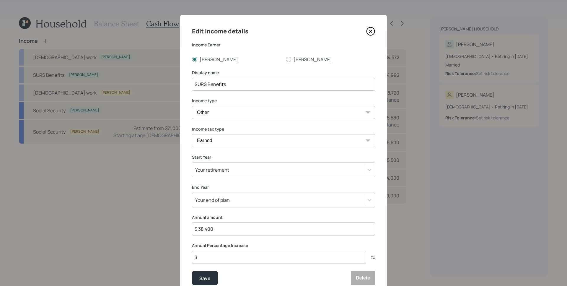
click at [230, 232] on input "$ 38,400" at bounding box center [283, 228] width 183 height 13
type input "$ 0"
click at [194, 277] on button "Save" at bounding box center [205, 278] width 26 height 14
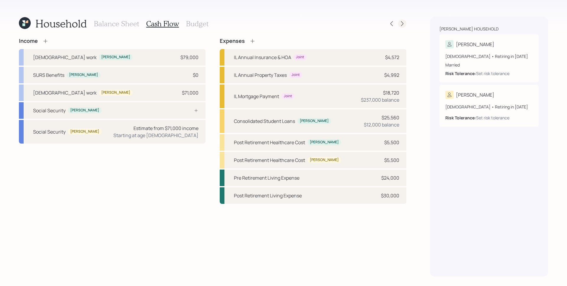
click at [406, 21] on div at bounding box center [397, 23] width 19 height 8
click at [402, 22] on icon at bounding box center [402, 24] width 6 height 6
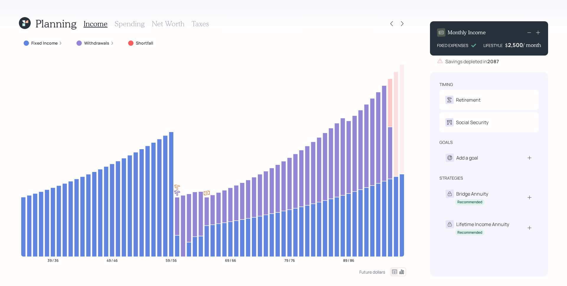
click at [62, 41] on div "Fixed Income" at bounding box center [43, 43] width 48 height 11
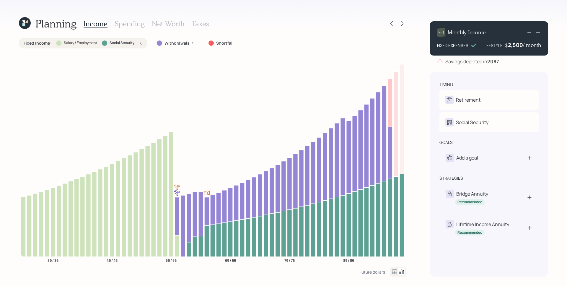
click at [136, 21] on h3 "Spending" at bounding box center [130, 23] width 30 height 9
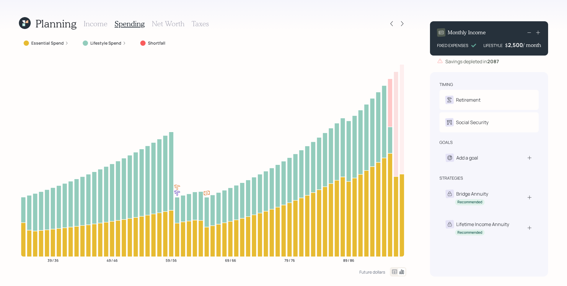
click at [53, 45] on label "Essential Spend" at bounding box center [47, 43] width 32 height 6
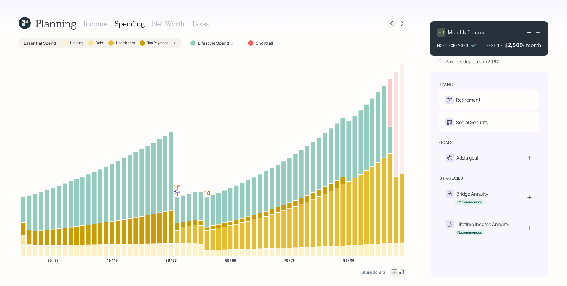
click at [392, 25] on icon at bounding box center [392, 24] width 6 height 6
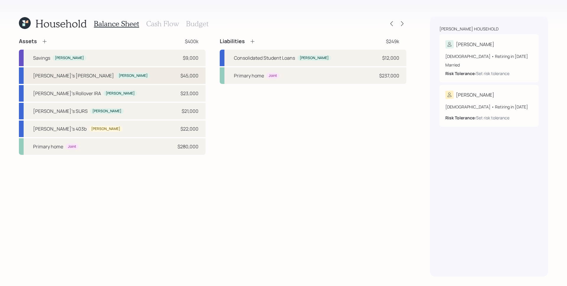
click at [90, 73] on div "[PERSON_NAME]'s [PERSON_NAME] [PERSON_NAME] $45,000" at bounding box center [112, 75] width 187 height 17
select select "roth_ira"
select select "balanced"
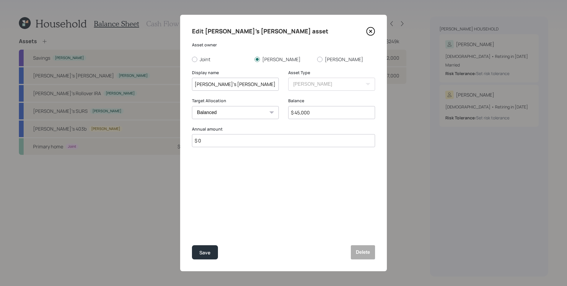
click at [267, 139] on input "$ 0" at bounding box center [283, 140] width 183 height 13
type input "$ 7,000"
click at [228, 173] on div "Select..." at bounding box center [229, 170] width 75 height 10
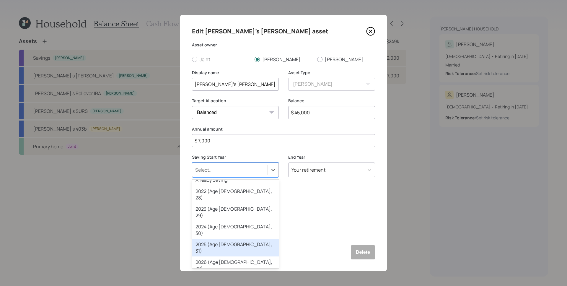
scroll to position [8, 0]
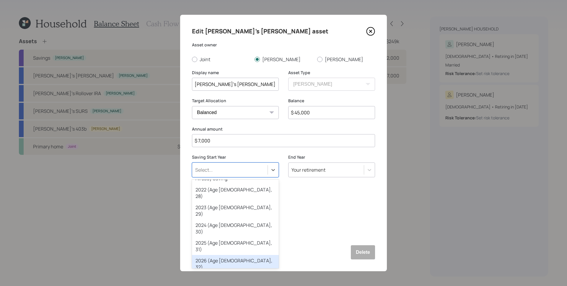
click at [237, 255] on div "2026 (Age [DEMOGRAPHIC_DATA], 32)" at bounding box center [235, 264] width 87 height 18
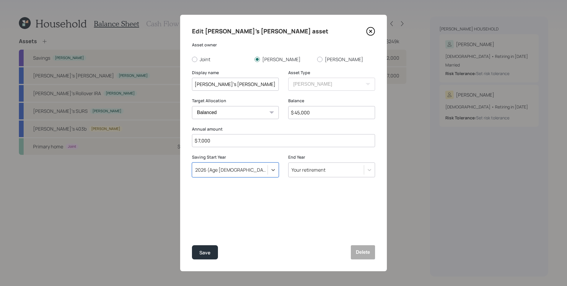
click at [288, 218] on div "Edit [PERSON_NAME]'s [PERSON_NAME] asset Asset owner Joint [PERSON_NAME] [PERSO…" at bounding box center [283, 143] width 207 height 256
click at [209, 250] on div "Save" at bounding box center [204, 253] width 11 height 8
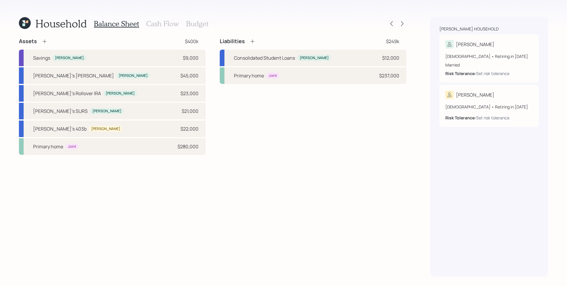
click at [43, 42] on icon at bounding box center [45, 41] width 6 height 6
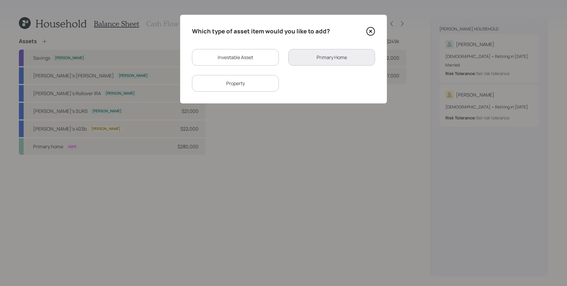
click at [230, 59] on div "Investable Asset" at bounding box center [235, 57] width 87 height 17
select select "taxable"
select select "balanced"
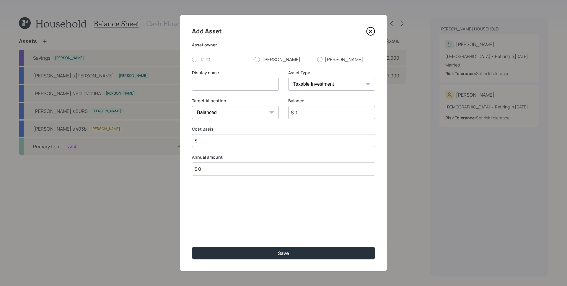
click at [339, 62] on div "Add Asset Asset owner Joint [PERSON_NAME] [PERSON_NAME] Display name Asset Type…" at bounding box center [283, 143] width 207 height 256
click at [335, 61] on label "[PERSON_NAME]" at bounding box center [346, 59] width 58 height 6
click at [317, 59] on input "[PERSON_NAME]" at bounding box center [317, 59] width 0 height 0
radio input "true"
click at [253, 82] on input at bounding box center [235, 84] width 87 height 13
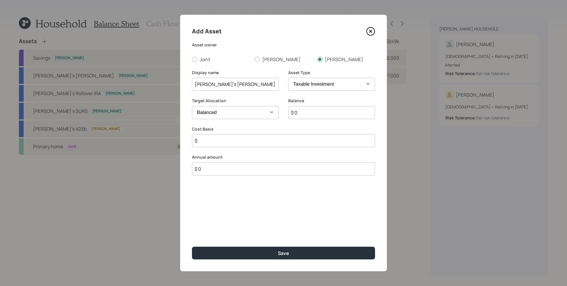
type input "[PERSON_NAME]'s [PERSON_NAME]"
click at [311, 92] on div "Asset Type SEP [PERSON_NAME] IRA 401(k) [PERSON_NAME] 401(k) 403(b) [PERSON_NAM…" at bounding box center [331, 84] width 87 height 28
click at [312, 89] on select "SEP [PERSON_NAME] IRA 401(k) [PERSON_NAME] 401(k) 403(b) [PERSON_NAME] 403(b) 4…" at bounding box center [331, 84] width 87 height 13
select select "roth_ira"
click at [288, 78] on select "SEP [PERSON_NAME] IRA 401(k) [PERSON_NAME] 401(k) 403(b) [PERSON_NAME] 403(b) 4…" at bounding box center [331, 84] width 87 height 13
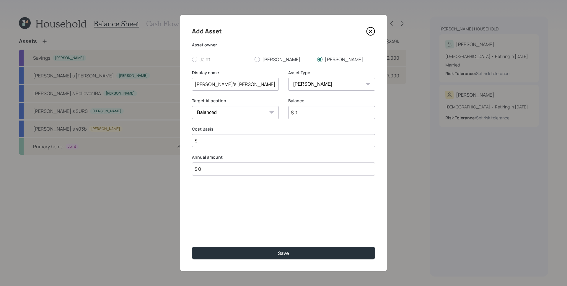
type input "$"
click at [310, 112] on input "$ 0" at bounding box center [331, 112] width 87 height 13
type input "$ 1"
click at [267, 141] on input "$" at bounding box center [283, 140] width 183 height 13
type input "$ 7,000"
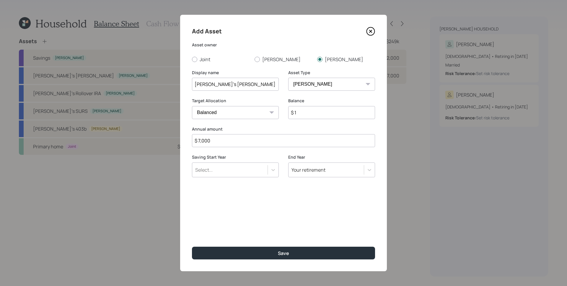
click at [224, 170] on div "Select..." at bounding box center [229, 170] width 75 height 10
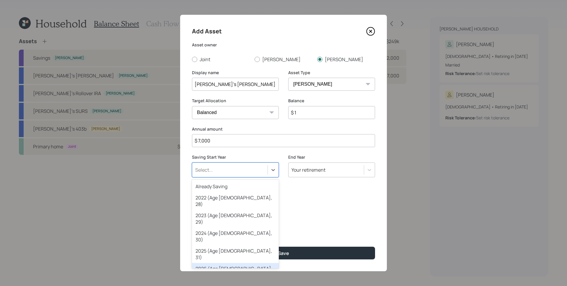
click at [230, 263] on div "2026 (Age [DEMOGRAPHIC_DATA], 32)" at bounding box center [235, 272] width 87 height 18
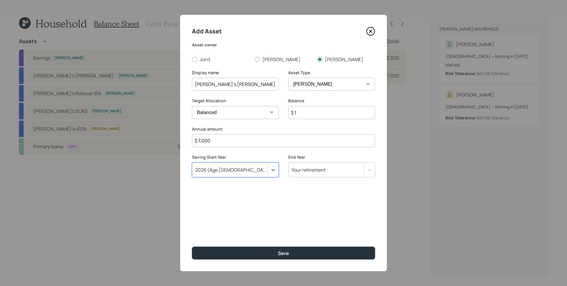
drag, startPoint x: 294, startPoint y: 251, endPoint x: 314, endPoint y: 225, distance: 32.8
click at [294, 251] on button "Save" at bounding box center [283, 253] width 183 height 13
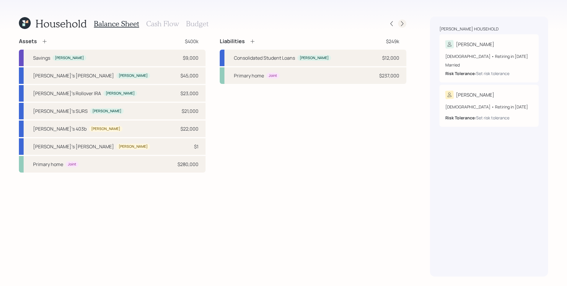
click at [401, 23] on icon at bounding box center [402, 24] width 6 height 6
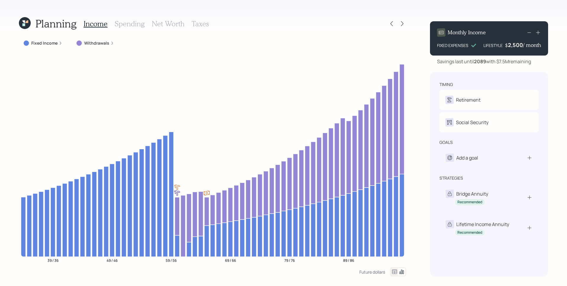
drag, startPoint x: 138, startPoint y: 25, endPoint x: 93, endPoint y: 37, distance: 46.4
click at [138, 25] on h3 "Spending" at bounding box center [130, 23] width 30 height 9
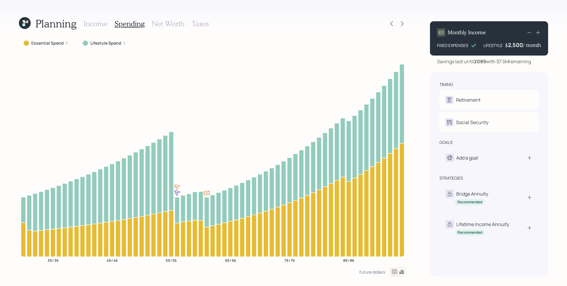
click at [104, 41] on label "Lifestyle Spend" at bounding box center [105, 43] width 31 height 6
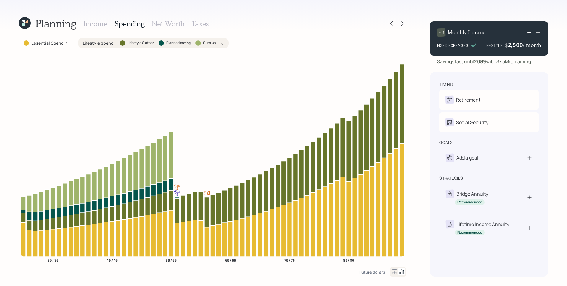
click at [222, 43] on icon at bounding box center [222, 43] width 4 height 4
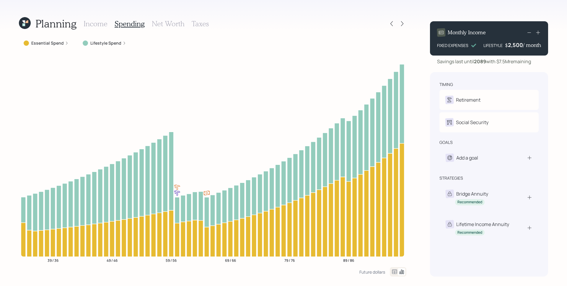
click at [63, 43] on div "Essential Spend" at bounding box center [46, 43] width 45 height 6
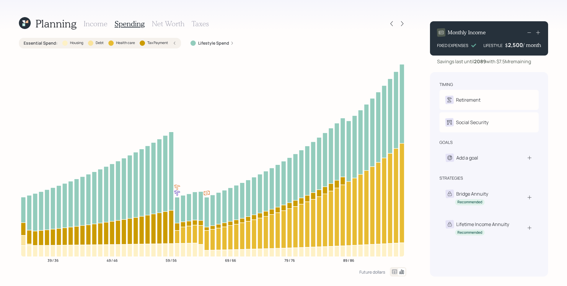
click at [98, 25] on h3 "Income" at bounding box center [96, 23] width 24 height 9
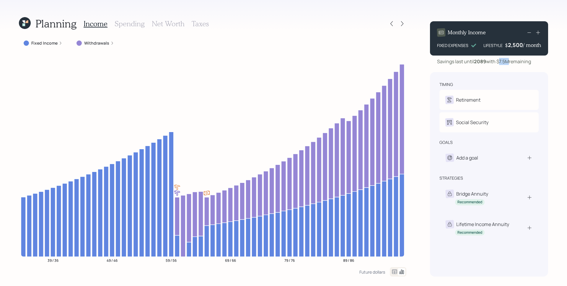
drag, startPoint x: 501, startPoint y: 62, endPoint x: 509, endPoint y: 62, distance: 8.0
click at [509, 62] on div "Savings last until [DATE] with $7.5M remaining" at bounding box center [484, 61] width 94 height 7
click at [165, 22] on h3 "Net Worth" at bounding box center [168, 23] width 33 height 9
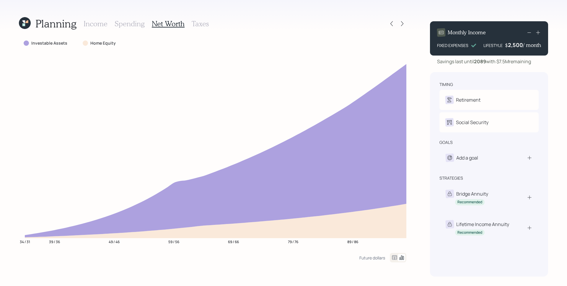
click at [103, 21] on h3 "Income" at bounding box center [96, 23] width 24 height 9
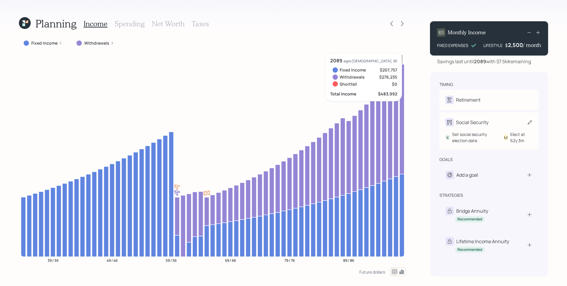
click at [475, 121] on div "Social Security" at bounding box center [472, 122] width 32 height 7
select select "3"
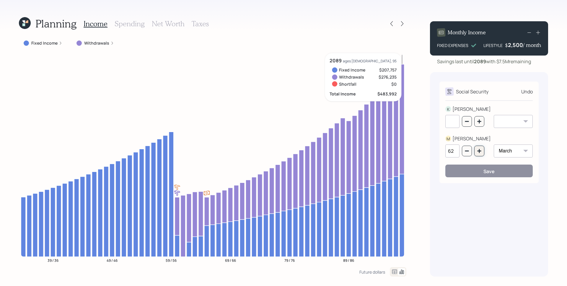
click at [481, 151] on icon "button" at bounding box center [479, 151] width 5 height 5
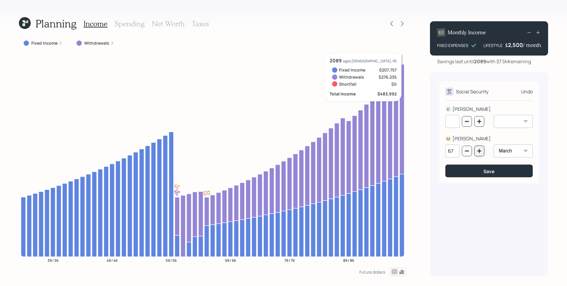
click at [481, 151] on icon "button" at bounding box center [479, 151] width 5 height 5
click at [481, 151] on icon "button" at bounding box center [479, 151] width 4 height 4
click at [480, 151] on icon "button" at bounding box center [479, 151] width 4 height 4
type input "70"
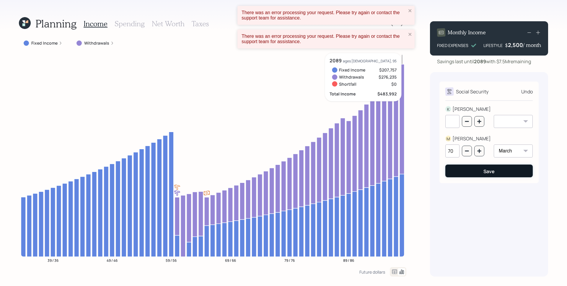
click at [491, 167] on button "Save" at bounding box center [488, 171] width 87 height 13
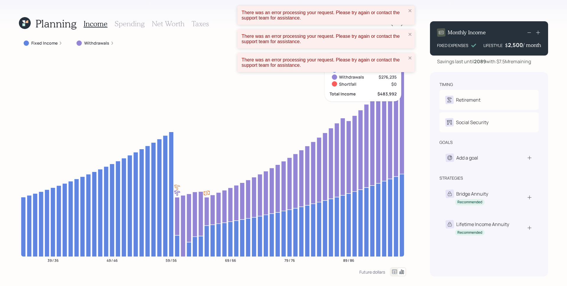
click at [410, 14] on div "There was an error processing your request. Please try again or contact the sup…" at bounding box center [325, 15] width 177 height 19
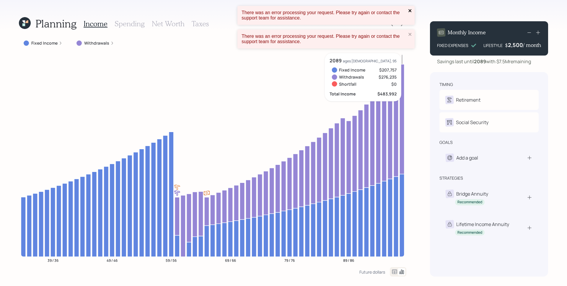
click at [331, 32] on div "There was an error processing your request. Please try again or contact the sup…" at bounding box center [283, 30] width 95 height 50
click at [410, 35] on icon "close" at bounding box center [410, 34] width 4 height 5
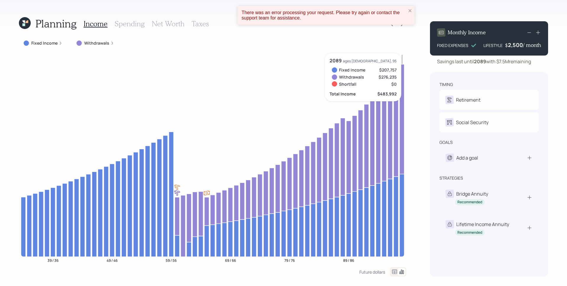
click at [410, 15] on div "There was an error processing your request. Please try again or contact the sup…" at bounding box center [325, 15] width 177 height 19
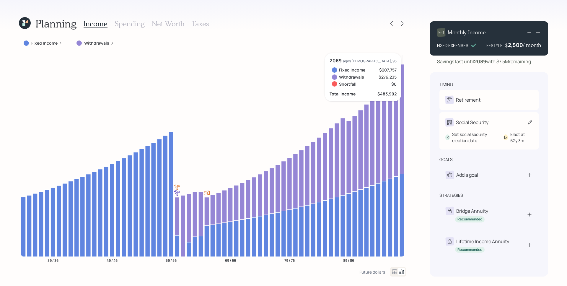
click at [479, 130] on div "K Set social security election date M Elect at 62y 3m" at bounding box center [488, 134] width 87 height 17
select select "3"
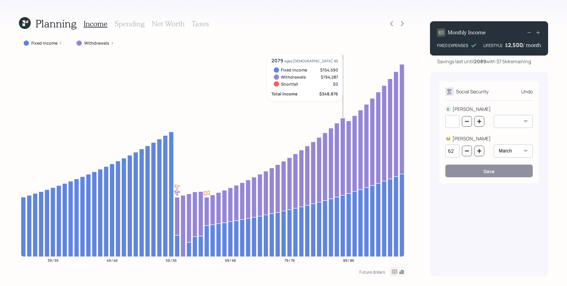
click at [291, 53] on icon "39 / 36 49 / 46 59 / 56 69 / 66 79 / 76 89 / 86" at bounding box center [213, 160] width 388 height 214
click at [392, 24] on icon at bounding box center [392, 24] width 6 height 6
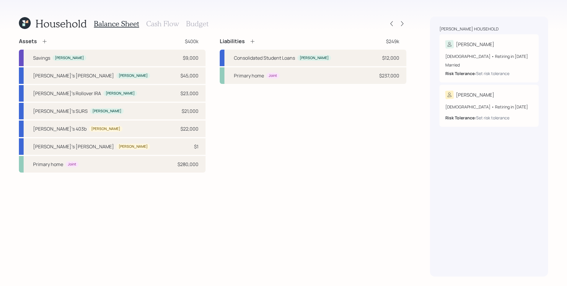
drag, startPoint x: 161, startPoint y: 26, endPoint x: 165, endPoint y: 36, distance: 10.9
click at [161, 25] on h3 "Cash Flow" at bounding box center [162, 23] width 33 height 9
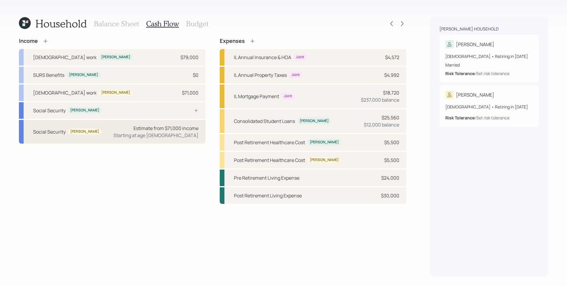
click at [154, 133] on div "Estimate from $71,000 income Starting at age [DEMOGRAPHIC_DATA]" at bounding box center [155, 132] width 85 height 14
select select "3"
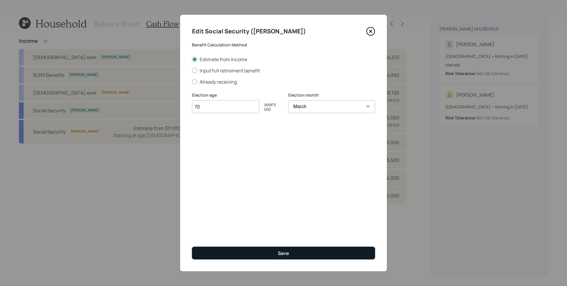
click at [283, 256] on button "Save" at bounding box center [283, 253] width 183 height 13
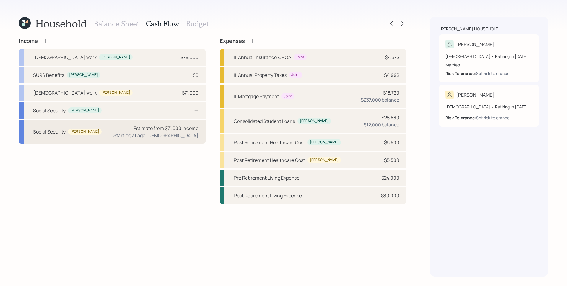
click at [177, 132] on div "Starting at age [DEMOGRAPHIC_DATA]" at bounding box center [155, 135] width 85 height 7
select select "3"
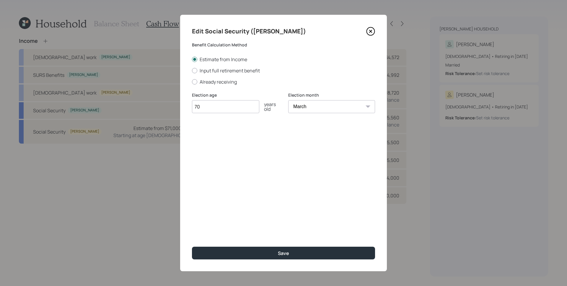
click at [218, 108] on input "70" at bounding box center [225, 106] width 67 height 13
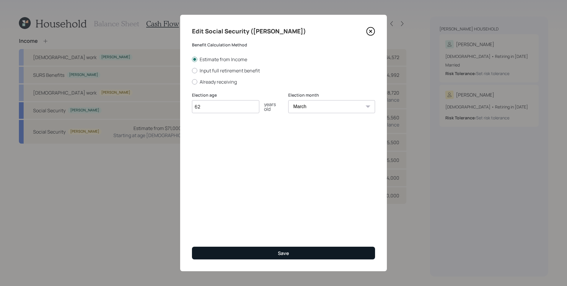
type input "62"
click at [293, 250] on button "Save" at bounding box center [283, 253] width 183 height 13
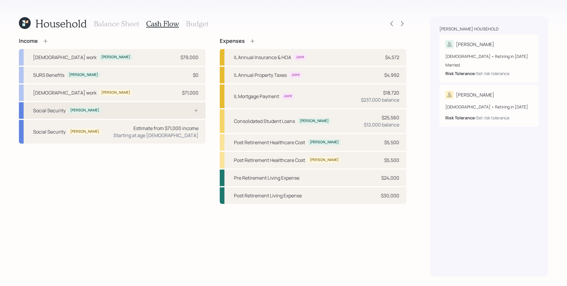
click at [140, 113] on div "Social Security Kevin" at bounding box center [112, 110] width 187 height 17
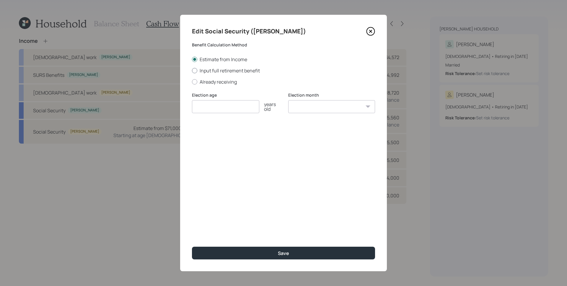
click at [216, 69] on label "Input full retirement benefit" at bounding box center [283, 70] width 183 height 6
click at [192, 70] on input "Input full retirement benefit" at bounding box center [192, 70] width 0 height 0
radio input "true"
click at [222, 105] on input "number" at bounding box center [225, 106] width 67 height 13
type input "62"
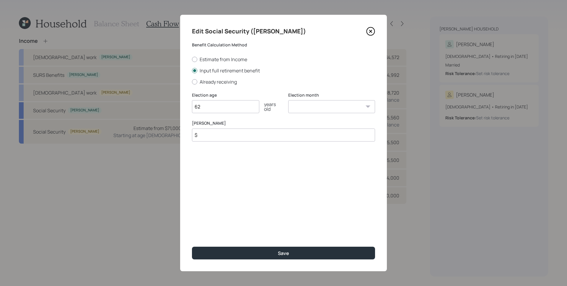
select select "3"
click at [288, 100] on select "January February March April May June July August September October November De…" at bounding box center [331, 106] width 87 height 13
type input "$ 0"
click at [192, 247] on button "Save" at bounding box center [283, 253] width 183 height 13
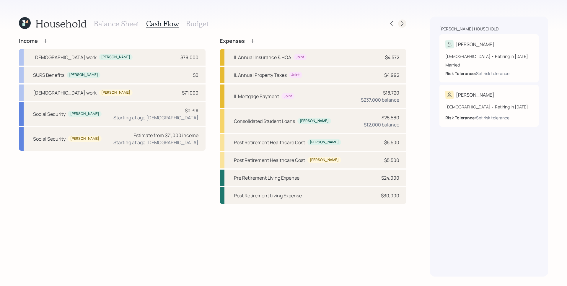
click at [404, 22] on icon at bounding box center [402, 24] width 6 height 6
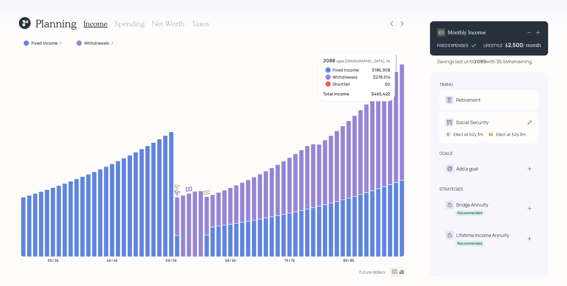
click at [473, 123] on div "Social Security" at bounding box center [472, 122] width 32 height 7
select select "3"
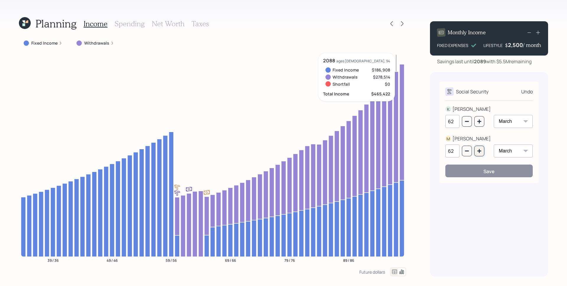
click at [477, 149] on icon "button" at bounding box center [479, 151] width 5 height 5
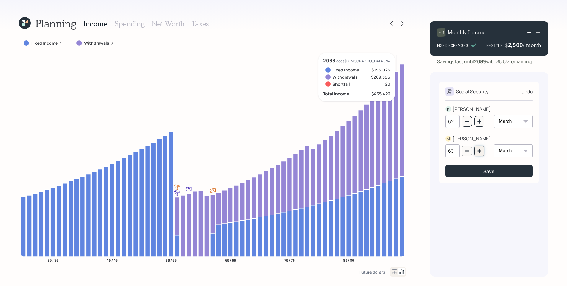
click at [477, 149] on icon "button" at bounding box center [479, 151] width 5 height 5
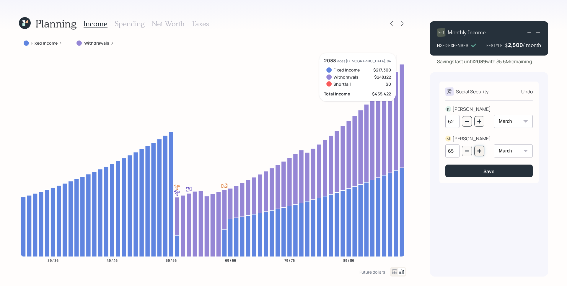
click at [478, 149] on icon "button" at bounding box center [479, 151] width 5 height 5
click at [481, 149] on icon "button" at bounding box center [479, 151] width 5 height 5
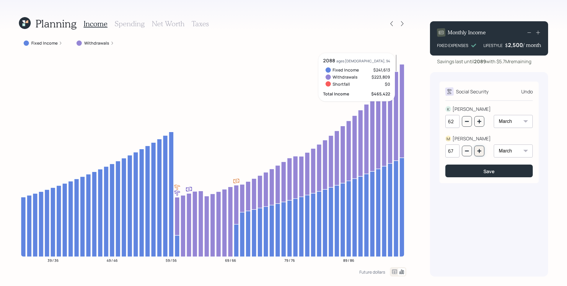
click at [481, 149] on icon "button" at bounding box center [479, 151] width 5 height 5
click at [480, 150] on icon "button" at bounding box center [479, 151] width 5 height 5
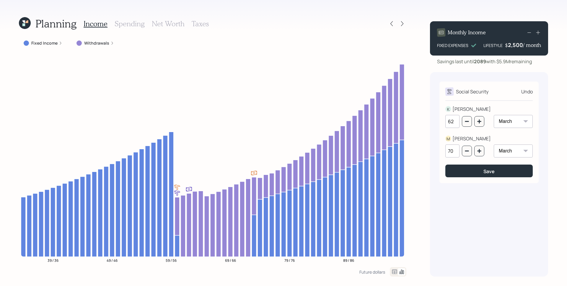
click at [108, 41] on label "Withdrawals" at bounding box center [96, 43] width 25 height 6
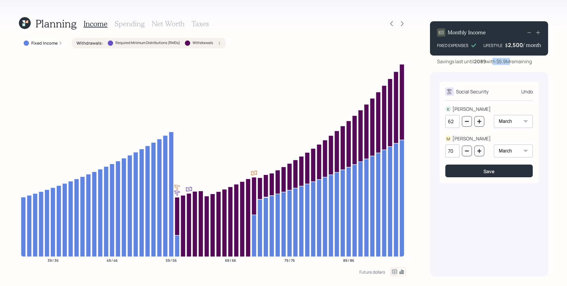
drag, startPoint x: 511, startPoint y: 63, endPoint x: 492, endPoint y: 62, distance: 18.9
click at [492, 62] on div "Savings last until 2089 with $5.9M remaining" at bounding box center [484, 61] width 95 height 7
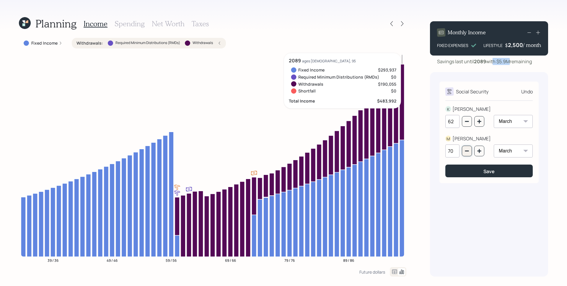
click at [466, 152] on icon "button" at bounding box center [467, 151] width 5 height 5
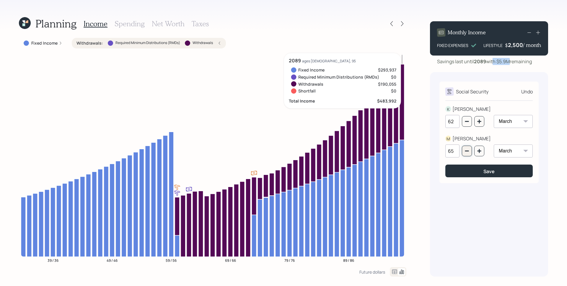
click at [466, 152] on icon "button" at bounding box center [467, 151] width 5 height 5
type input "62"
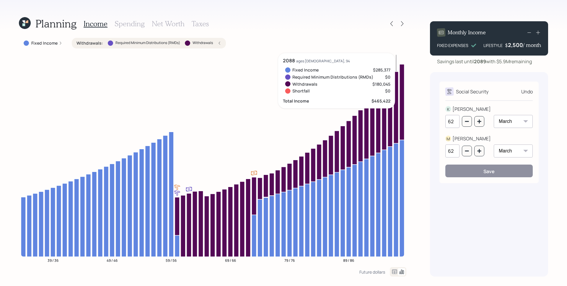
click at [497, 179] on div "Social Security Undo K KEVIN 62 January February March April May June July Augu…" at bounding box center [489, 133] width 99 height 102
click at [525, 93] on div "Undo" at bounding box center [527, 91] width 12 height 7
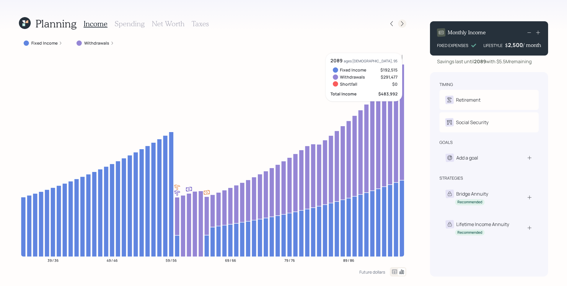
click at [403, 25] on icon at bounding box center [402, 24] width 6 height 6
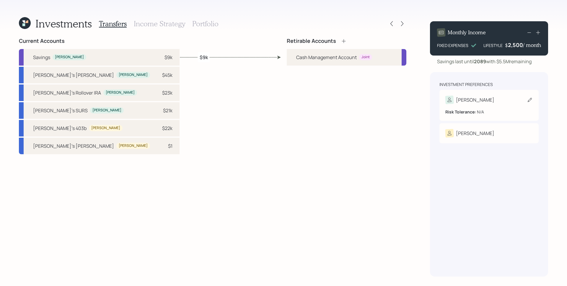
click at [482, 102] on div "Kevin" at bounding box center [488, 100] width 87 height 8
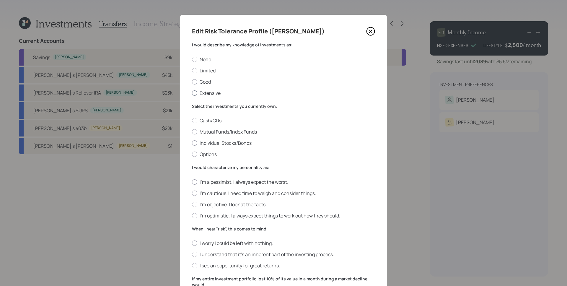
click at [198, 92] on label "Extensive" at bounding box center [283, 93] width 183 height 6
click at [192, 93] on input "Extensive" at bounding box center [192, 93] width 0 height 0
radio input "true"
click at [249, 132] on label "Mutual Funds/Index Funds" at bounding box center [283, 131] width 183 height 6
click at [192, 132] on input "Mutual Funds/Index Funds" at bounding box center [192, 132] width 0 height 0
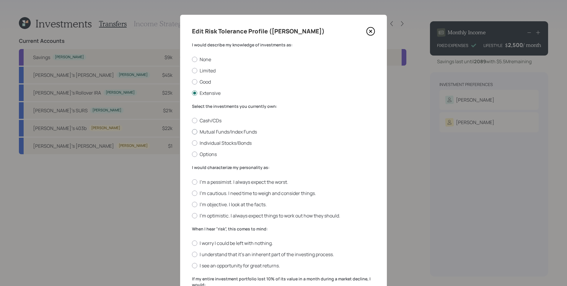
radio input "true"
click at [250, 202] on label "I'm objective. I look at the facts." at bounding box center [283, 204] width 183 height 6
click at [192, 204] on input "I'm objective. I look at the facts." at bounding box center [192, 204] width 0 height 0
radio input "true"
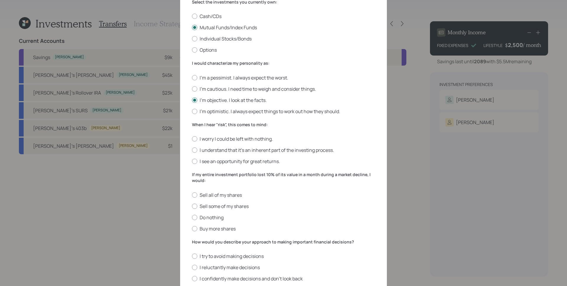
scroll to position [147, 0]
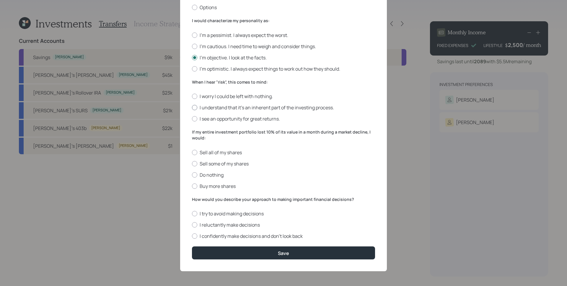
click at [257, 106] on label "I understand that it’s an inherent part of the investing process." at bounding box center [283, 107] width 183 height 6
click at [192, 108] on input "I understand that it’s an inherent part of the investing process." at bounding box center [192, 108] width 0 height 0
radio input "true"
click at [205, 189] on form "I would describe my knowledge of investments as: None Limited Good Extensive Se…" at bounding box center [283, 77] width 183 height 364
click at [205, 186] on label "Buy more shares" at bounding box center [283, 186] width 183 height 6
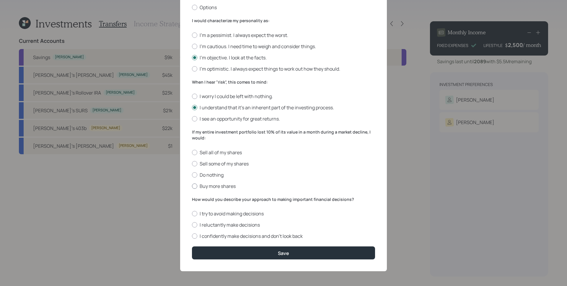
click at [192, 186] on input "Buy more shares" at bounding box center [192, 186] width 0 height 0
radio input "true"
click at [222, 227] on label "I reluctantly make decisions" at bounding box center [283, 225] width 183 height 6
click at [192, 225] on input "I reluctantly make decisions" at bounding box center [192, 225] width 0 height 0
radio input "true"
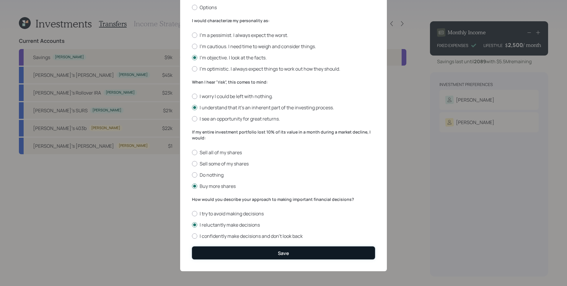
click at [287, 255] on button "Save" at bounding box center [283, 252] width 183 height 13
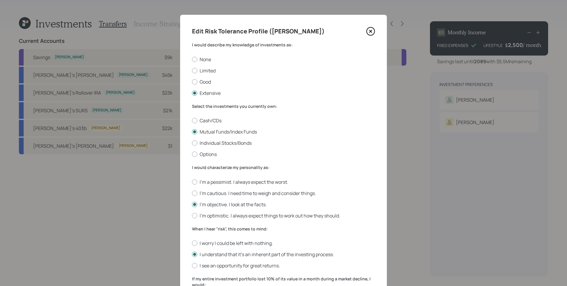
click at [367, 33] on icon at bounding box center [370, 31] width 9 height 9
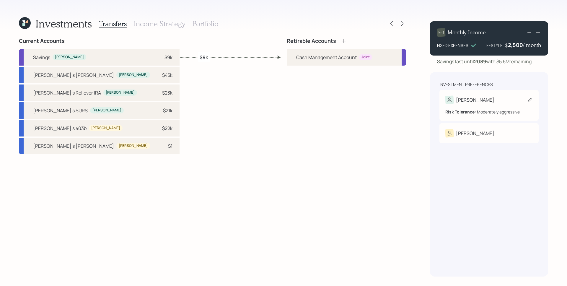
click at [481, 103] on div "[PERSON_NAME]" at bounding box center [488, 100] width 87 height 8
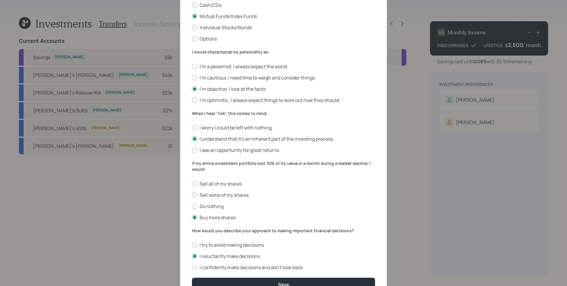
scroll to position [147, 0]
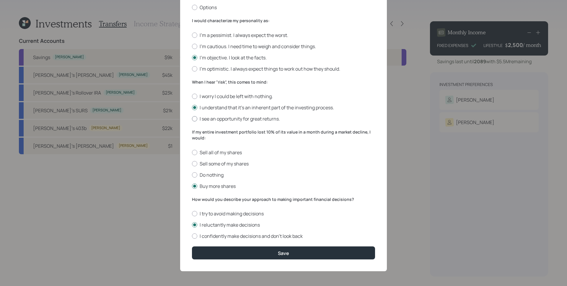
click at [241, 118] on label "I see an opportunity for great returns." at bounding box center [283, 118] width 183 height 6
click at [192, 119] on input "I see an opportunity for great returns." at bounding box center [192, 119] width 0 height 0
radio input "true"
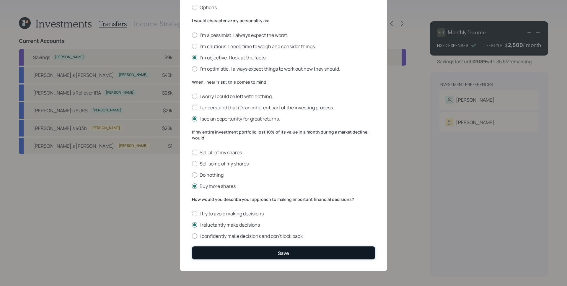
click at [285, 253] on div "Save" at bounding box center [283, 253] width 11 height 6
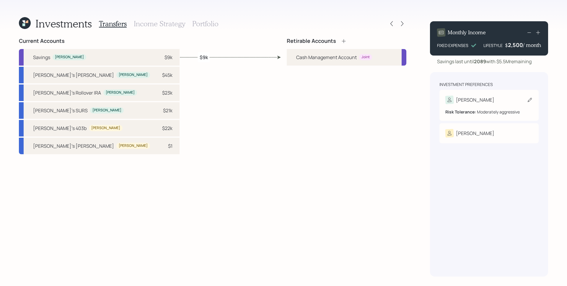
click at [497, 102] on div "[PERSON_NAME]" at bounding box center [488, 100] width 87 height 8
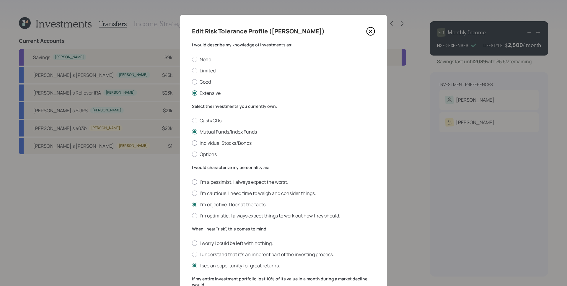
scroll to position [147, 0]
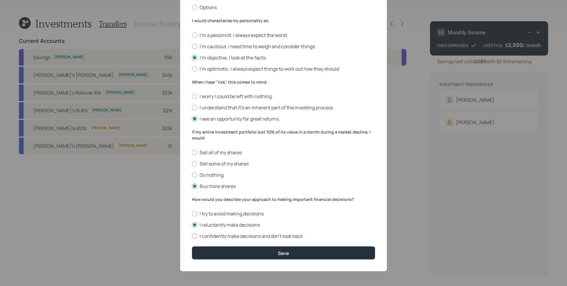
click at [222, 235] on label "I confidently make decisions and don’t look back" at bounding box center [283, 236] width 183 height 6
click at [192, 236] on input "I confidently make decisions and don’t look back" at bounding box center [192, 236] width 0 height 0
radio input "true"
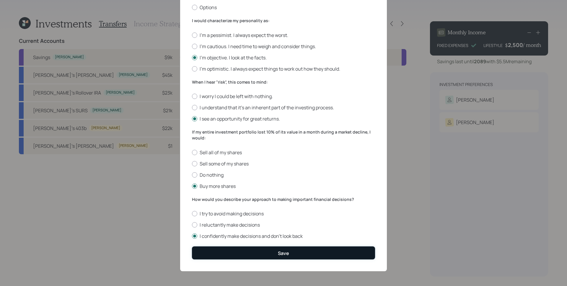
click at [265, 259] on button "Save" at bounding box center [283, 252] width 183 height 13
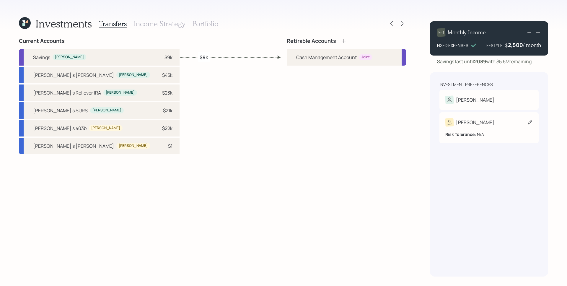
click at [455, 123] on div "[PERSON_NAME]" at bounding box center [469, 122] width 49 height 8
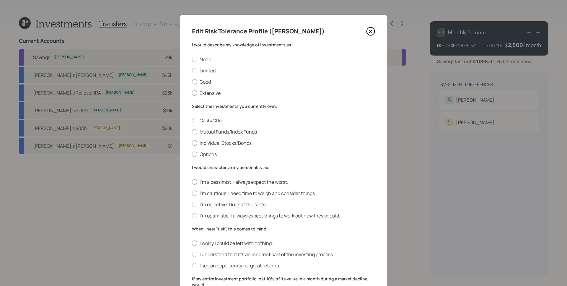
drag, startPoint x: 205, startPoint y: 93, endPoint x: 206, endPoint y: 112, distance: 18.9
click at [205, 93] on label "Extensive" at bounding box center [283, 93] width 183 height 6
click at [192, 93] on input "Extensive" at bounding box center [192, 93] width 0 height 0
radio input "true"
click at [205, 149] on div "Cash/CDs Mutual Funds/Index Funds Individual Stocks/Bonds Options" at bounding box center [283, 137] width 183 height 40
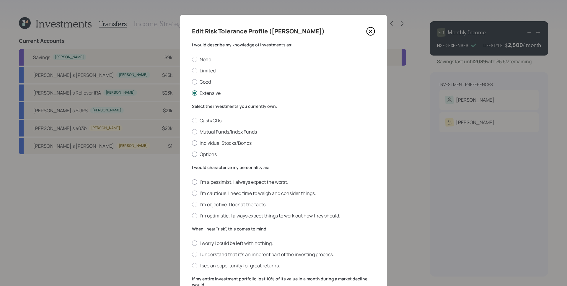
click at [205, 152] on label "Options" at bounding box center [283, 154] width 183 height 6
click at [192, 154] on input "Options" at bounding box center [192, 154] width 0 height 0
radio input "true"
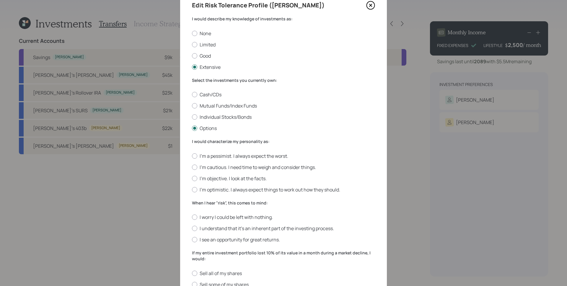
scroll to position [117, 0]
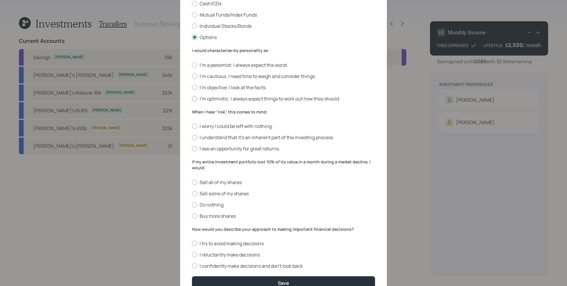
click at [216, 100] on label "I'm optimistic. I always expect things to work out how they should." at bounding box center [283, 98] width 183 height 6
click at [192, 99] on input "I'm optimistic. I always expect things to work out how they should." at bounding box center [192, 98] width 0 height 0
radio input "true"
click at [213, 147] on label "I see an opportunity for great returns." at bounding box center [283, 148] width 183 height 6
click at [192, 149] on input "I see an opportunity for great returns." at bounding box center [192, 149] width 0 height 0
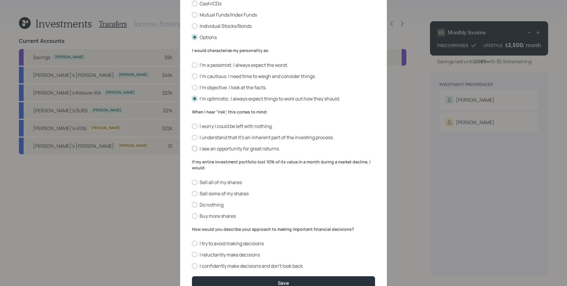
radio input "true"
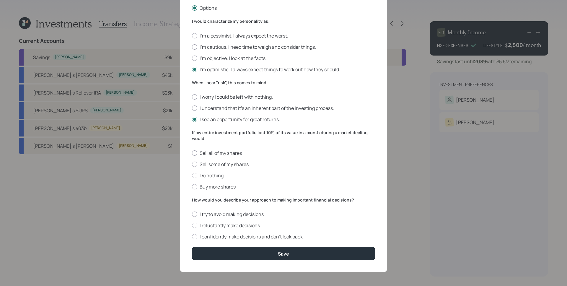
scroll to position [147, 0]
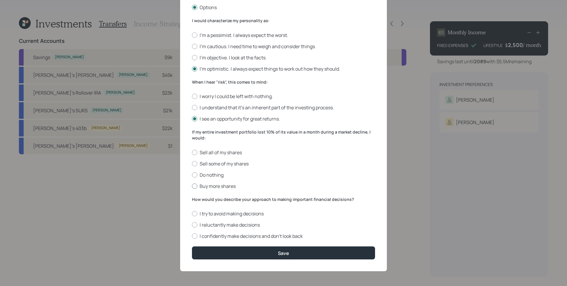
click at [223, 186] on label "Buy more shares" at bounding box center [283, 186] width 183 height 6
click at [192, 186] on input "Buy more shares" at bounding box center [192, 186] width 0 height 0
radio input "true"
click at [244, 239] on label "I confidently make decisions and don’t look back" at bounding box center [283, 236] width 183 height 6
click at [192, 236] on input "I confidently make decisions and don’t look back" at bounding box center [192, 236] width 0 height 0
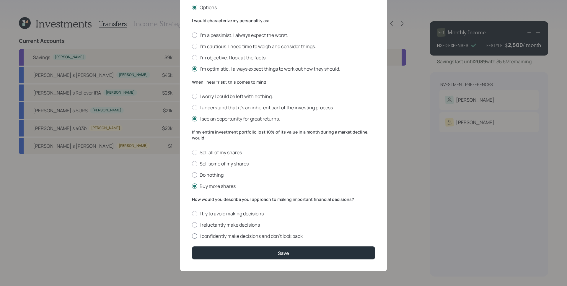
radio input "true"
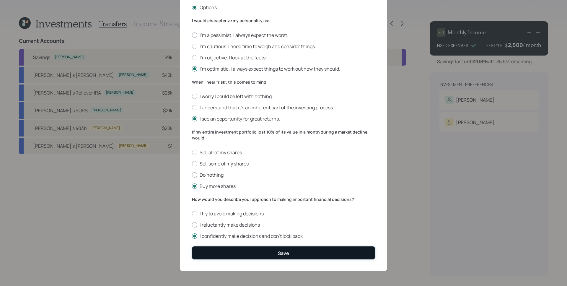
click at [271, 251] on button "Save" at bounding box center [283, 252] width 183 height 13
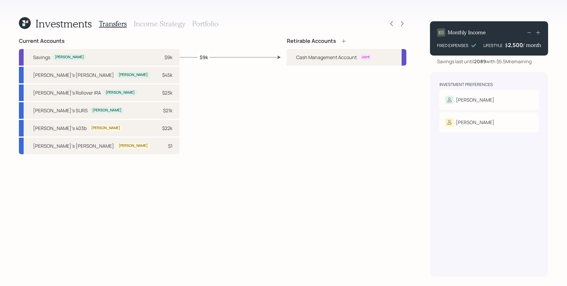
click at [345, 37] on div "Investments Transfers Income Strategy Portfolio Current Accounts Savings Kevin …" at bounding box center [213, 147] width 388 height 260
click at [344, 40] on icon at bounding box center [344, 41] width 4 height 4
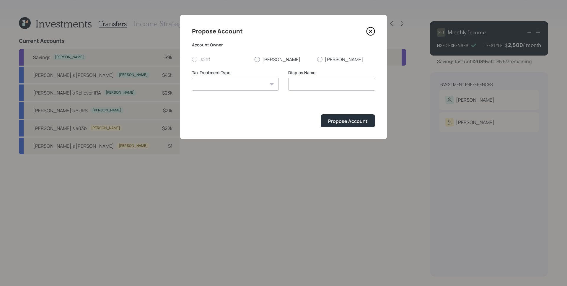
click at [262, 59] on label "[PERSON_NAME]" at bounding box center [284, 59] width 58 height 6
click at [255, 59] on input "[PERSON_NAME]" at bounding box center [254, 59] width 0 height 0
radio input "true"
click at [253, 79] on select "Roth Taxable Traditional" at bounding box center [235, 84] width 87 height 13
select select "roth"
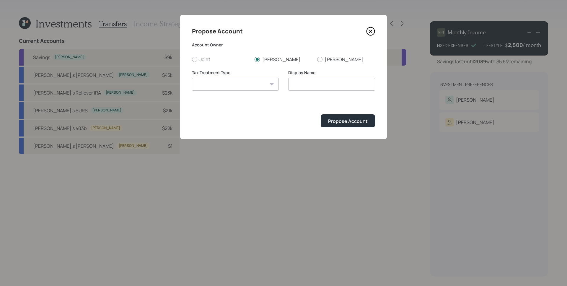
click at [192, 78] on select "Roth Taxable Traditional" at bounding box center [235, 84] width 87 height 13
click at [290, 83] on input "Roth" at bounding box center [331, 84] width 87 height 13
type input "Kevin's Roth"
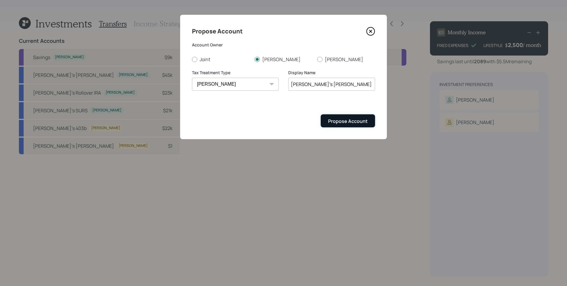
click at [344, 115] on button "Propose Account" at bounding box center [348, 120] width 54 height 13
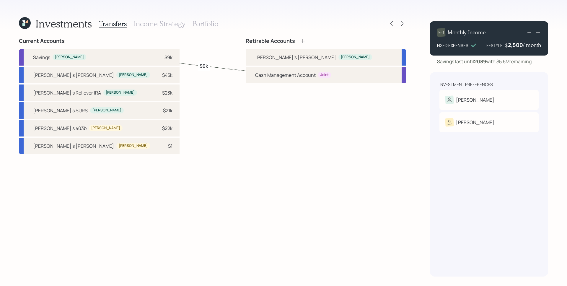
click at [306, 40] on icon at bounding box center [303, 41] width 6 height 6
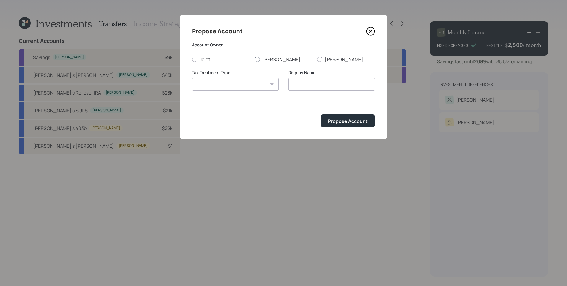
click at [268, 58] on label "[PERSON_NAME]" at bounding box center [284, 59] width 58 height 6
click at [255, 59] on input "[PERSON_NAME]" at bounding box center [254, 59] width 0 height 0
radio input "true"
click at [245, 79] on select "Roth Taxable Traditional" at bounding box center [235, 84] width 87 height 13
select select "traditional"
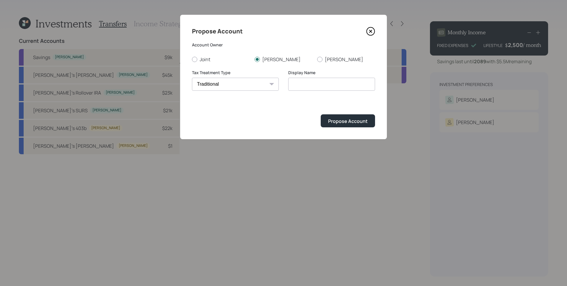
click at [192, 78] on select "Roth Taxable Traditional" at bounding box center [235, 84] width 87 height 13
click at [291, 84] on input "Traditional" at bounding box center [331, 84] width 87 height 13
type input "Kevin's Traditional"
click at [340, 123] on div "Propose Account" at bounding box center [348, 121] width 40 height 6
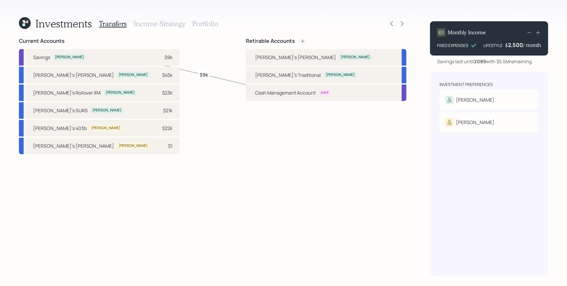
click at [306, 40] on div "Retirable Accounts" at bounding box center [276, 41] width 60 height 6
click at [306, 40] on icon at bounding box center [303, 41] width 6 height 6
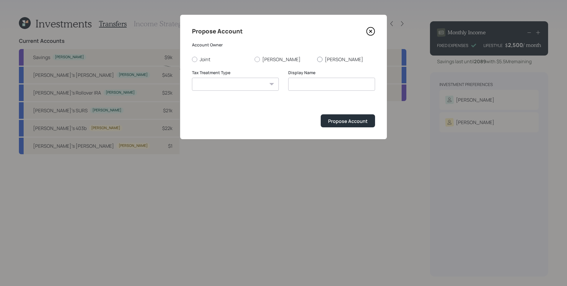
click at [333, 56] on label "[PERSON_NAME]" at bounding box center [346, 59] width 58 height 6
click at [317, 59] on input "[PERSON_NAME]" at bounding box center [317, 59] width 0 height 0
radio input "true"
click at [266, 82] on select "Roth Taxable Traditional" at bounding box center [235, 84] width 87 height 13
select select "roth"
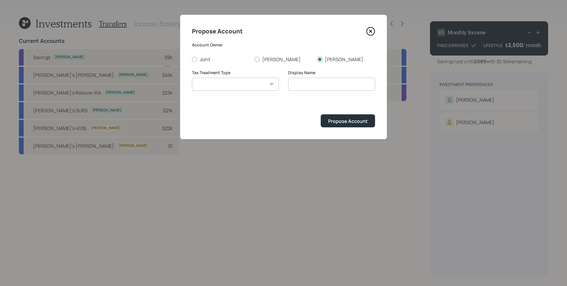
click at [192, 78] on select "Roth Taxable Traditional" at bounding box center [235, 84] width 87 height 13
click at [291, 83] on input "Roth" at bounding box center [331, 84] width 87 height 13
type input "[PERSON_NAME]'s [PERSON_NAME]"
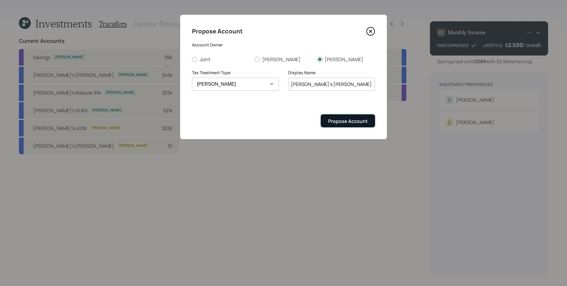
click at [339, 121] on div "Propose Account" at bounding box center [348, 121] width 40 height 6
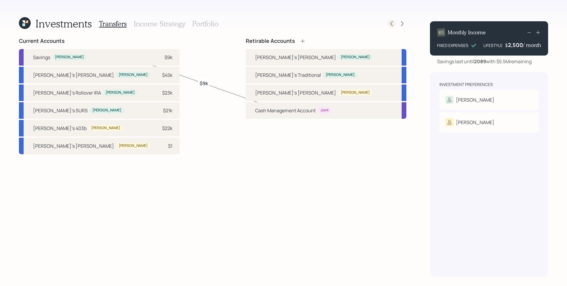
click at [392, 27] on div at bounding box center [392, 23] width 8 height 8
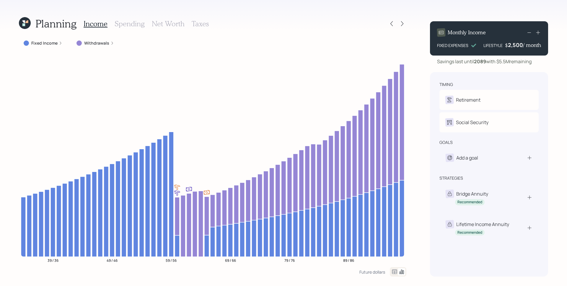
click at [200, 23] on h3 "Taxes" at bounding box center [200, 23] width 17 height 9
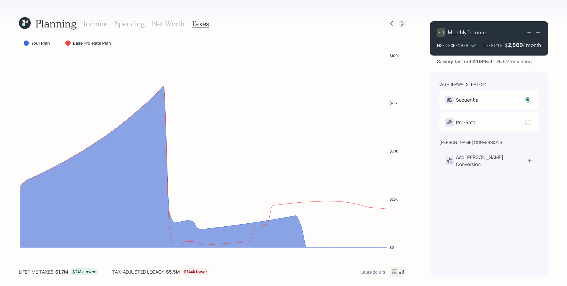
click at [404, 23] on icon at bounding box center [402, 24] width 6 height 6
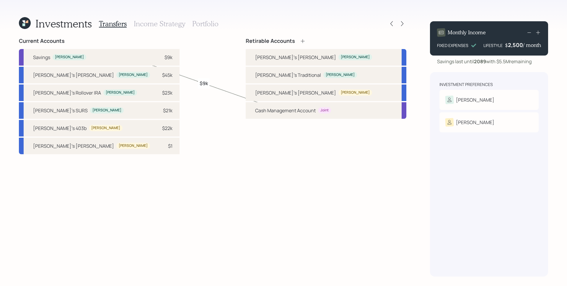
drag, startPoint x: 105, startPoint y: 76, endPoint x: 228, endPoint y: 81, distance: 123.6
click at [155, 76] on div "$45k" at bounding box center [164, 74] width 18 height 7
click at [302, 58] on div "Kevin's Roth" at bounding box center [295, 57] width 81 height 7
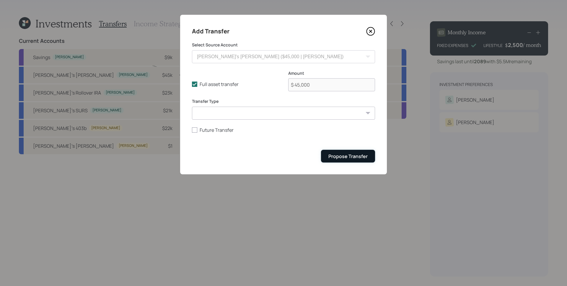
click at [360, 162] on button "Propose Transfer" at bounding box center [348, 156] width 54 height 13
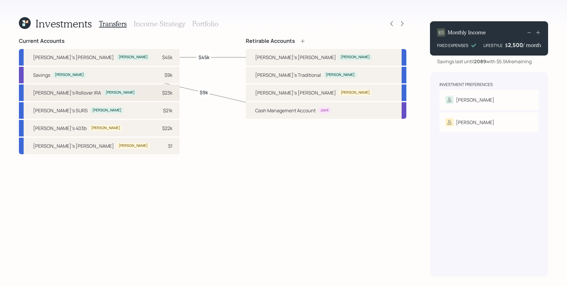
click at [155, 93] on div "$23k" at bounding box center [164, 92] width 18 height 7
click at [301, 78] on div "Kevin's Traditional" at bounding box center [288, 74] width 66 height 7
select select "796d113d-8a83-464a-8dc8-a0016587e112"
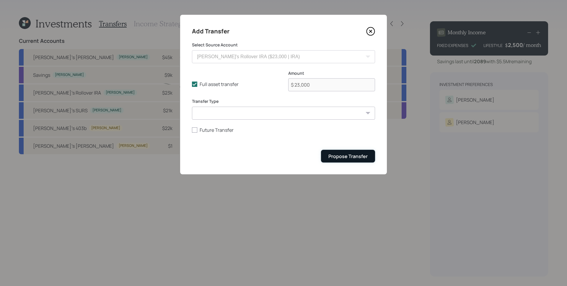
click at [358, 152] on button "Propose Transfer" at bounding box center [348, 156] width 54 height 13
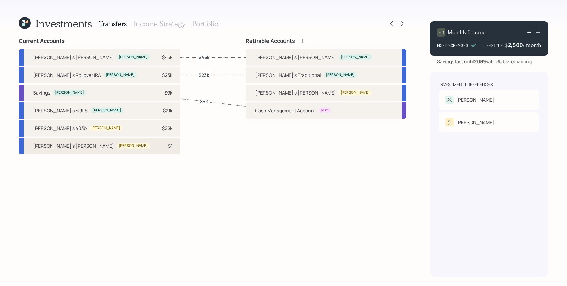
click at [155, 148] on div "$1" at bounding box center [164, 145] width 18 height 7
click at [299, 91] on div "[PERSON_NAME]'s [PERSON_NAME]" at bounding box center [295, 92] width 81 height 7
select select "e49ee4f7-9eb9-4b0a-9968-7da0735687d3"
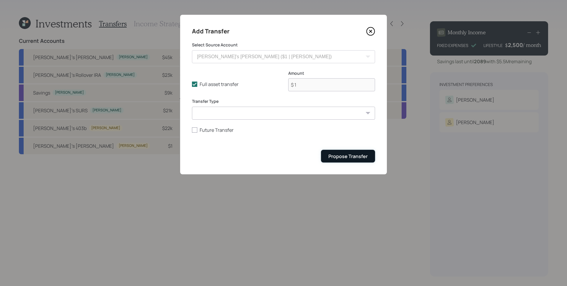
click at [363, 153] on div "Propose Transfer" at bounding box center [347, 156] width 39 height 6
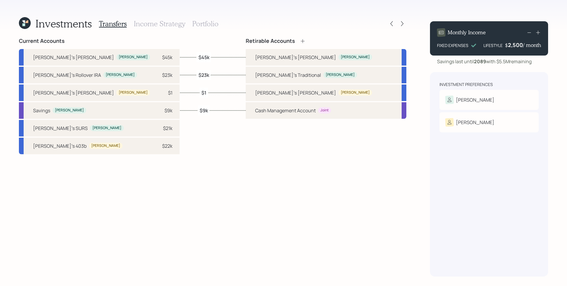
click at [168, 25] on h3 "Income Strategy" at bounding box center [159, 23] width 51 height 9
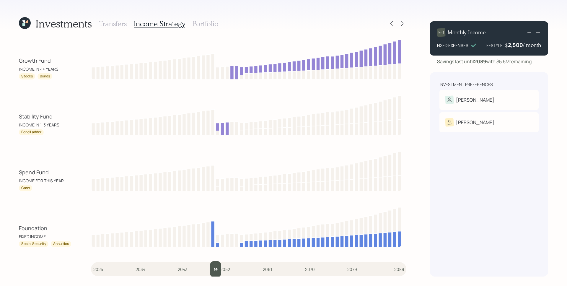
drag, startPoint x: 99, startPoint y: 268, endPoint x: 213, endPoint y: 269, distance: 114.0
click at [213, 269] on input "slider" at bounding box center [248, 269] width 315 height 16
drag, startPoint x: 214, startPoint y: 269, endPoint x: 218, endPoint y: 269, distance: 4.1
type input "2051"
click at [218, 269] on input "slider" at bounding box center [248, 269] width 315 height 16
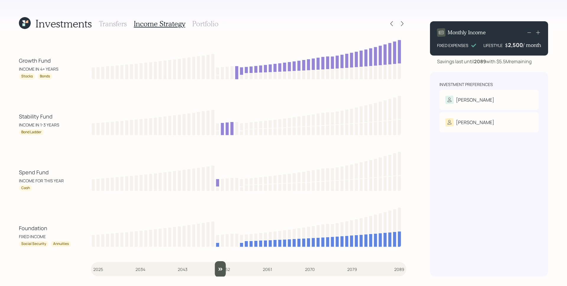
click at [212, 26] on h3 "Portfolio" at bounding box center [205, 23] width 26 height 9
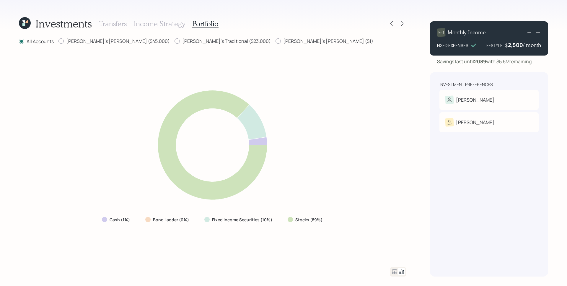
click at [393, 273] on icon at bounding box center [394, 271] width 7 height 7
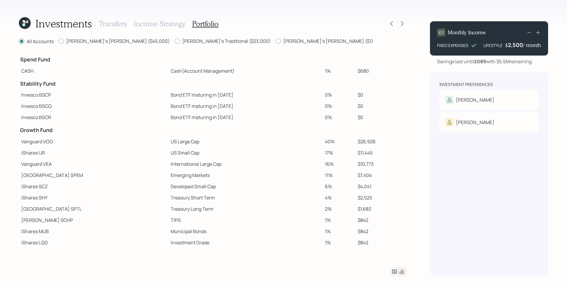
click at [180, 211] on td "Treasury Long Term" at bounding box center [245, 208] width 154 height 11
drag, startPoint x: 180, startPoint y: 144, endPoint x: 107, endPoint y: 141, distance: 73.0
click at [107, 141] on tr "Vanguard VOO US Large Cap 40% $26,926" at bounding box center [213, 141] width 388 height 11
click at [168, 150] on td "US Small Cap" at bounding box center [245, 152] width 154 height 11
drag, startPoint x: 172, startPoint y: 155, endPoint x: 89, endPoint y: 157, distance: 83.0
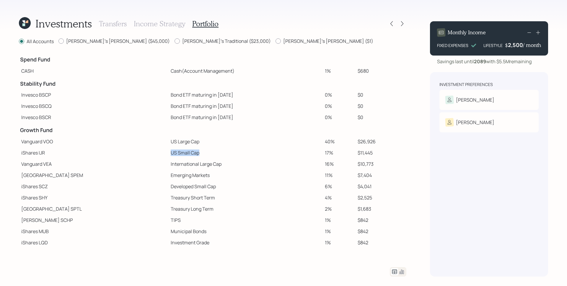
click at [91, 157] on tr "iShares IJR US Small Cap 17% $11,445" at bounding box center [213, 152] width 388 height 11
drag, startPoint x: 138, startPoint y: 163, endPoint x: 211, endPoint y: 171, distance: 73.1
click at [214, 172] on tbody "Spend Fund CASH Cash (Account Management) 1% $680 Stability Fund Invesco BSCP B…" at bounding box center [213, 150] width 388 height 196
click at [173, 174] on td "Emerging Markets" at bounding box center [245, 175] width 154 height 11
drag, startPoint x: 140, startPoint y: 174, endPoint x: 108, endPoint y: 172, distance: 32.0
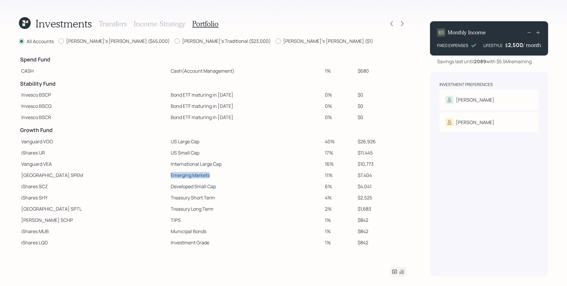
click at [108, 172] on tr "State Street SPEM Emerging Markets 11% $7,404" at bounding box center [213, 175] width 388 height 11
click at [194, 181] on td "Developed Small Cap" at bounding box center [245, 186] width 154 height 11
drag, startPoint x: 143, startPoint y: 182, endPoint x: 105, endPoint y: 180, distance: 38.2
click at [106, 180] on tbody "Spend Fund CASH Cash (Account Management) 1% $680 Stability Fund Invesco BSCP B…" at bounding box center [213, 150] width 388 height 196
click at [402, 24] on icon at bounding box center [402, 24] width 6 height 6
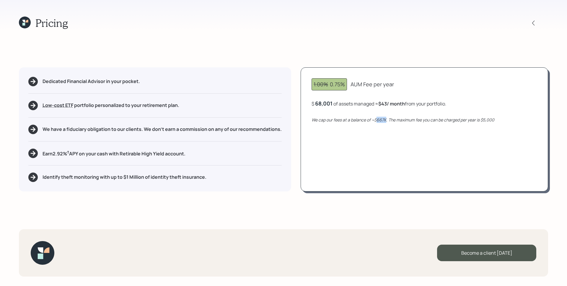
drag, startPoint x: 378, startPoint y: 120, endPoint x: 386, endPoint y: 120, distance: 8.3
click at [386, 120] on icon "We cap our fees at a balance of ~$667K. The maximum fee you can be charged per …" at bounding box center [403, 120] width 183 height 6
